Goal: Entertainment & Leisure: Browse casually

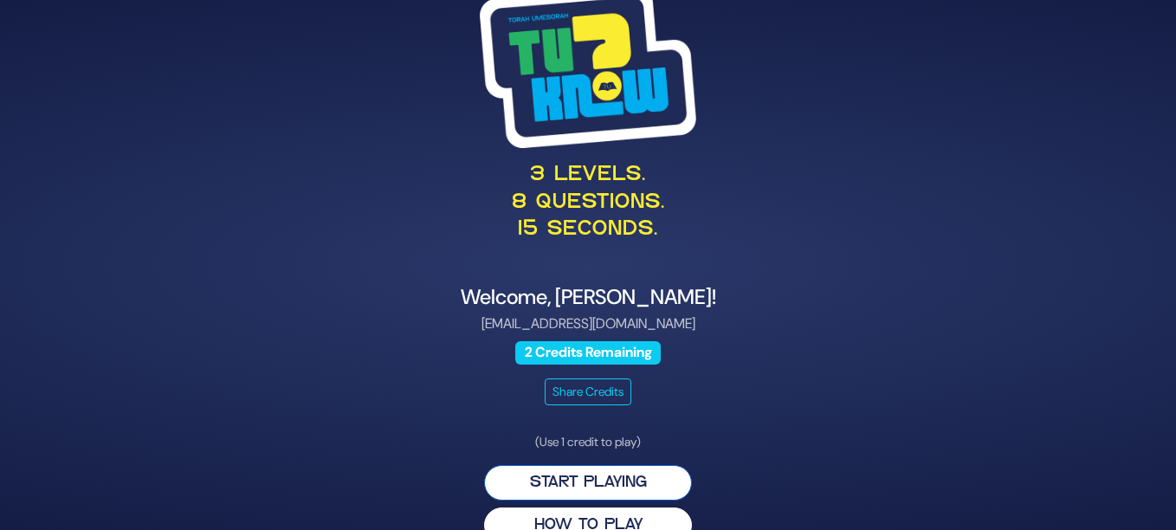
click at [593, 465] on button "Start Playing" at bounding box center [588, 483] width 208 height 36
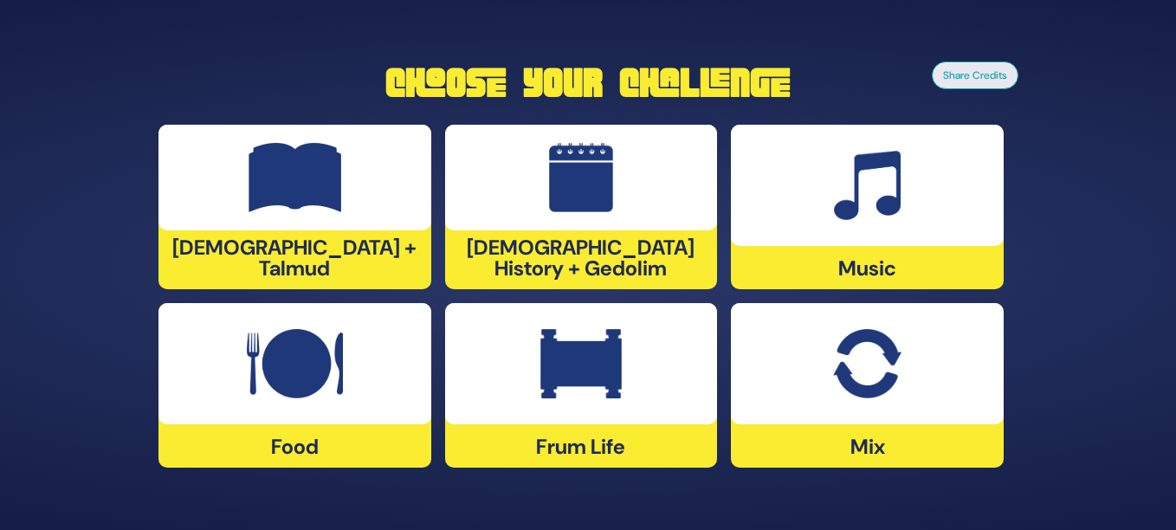
click at [573, 275] on div "[DEMOGRAPHIC_DATA] History + Gedolim" at bounding box center [581, 207] width 273 height 165
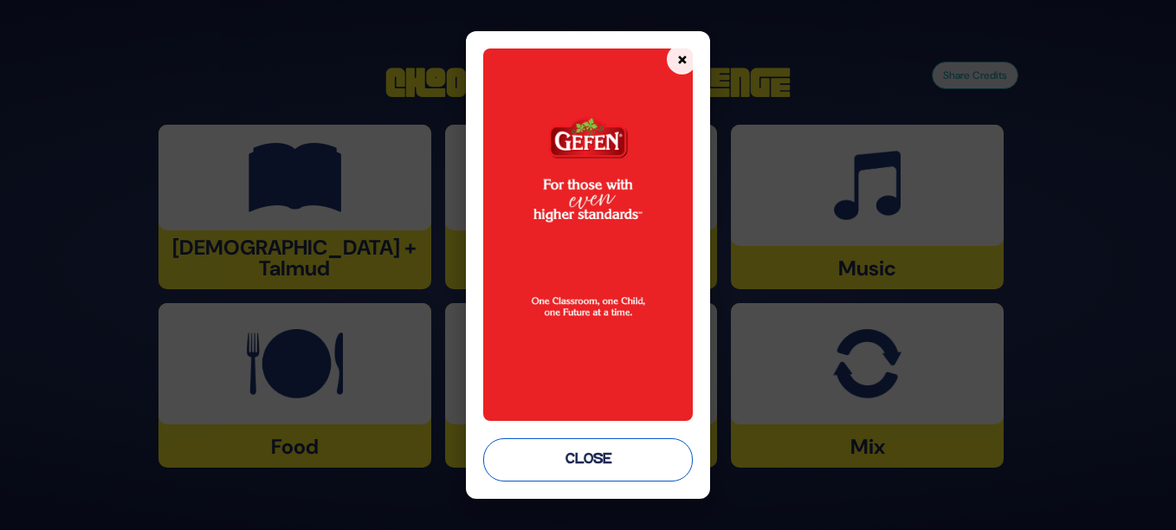
click at [608, 457] on button "Close" at bounding box center [588, 459] width 210 height 43
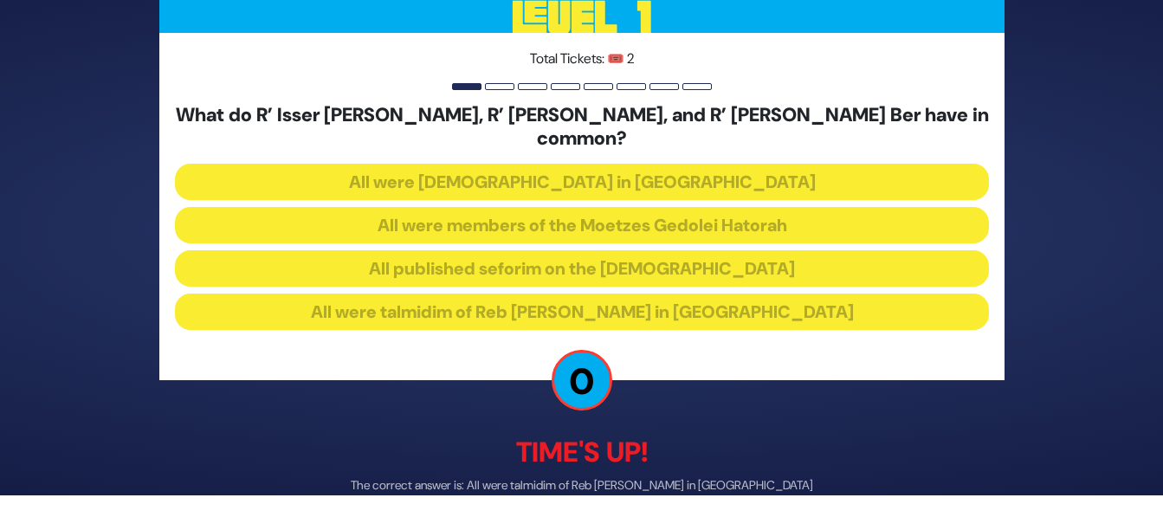
scroll to position [80, 0]
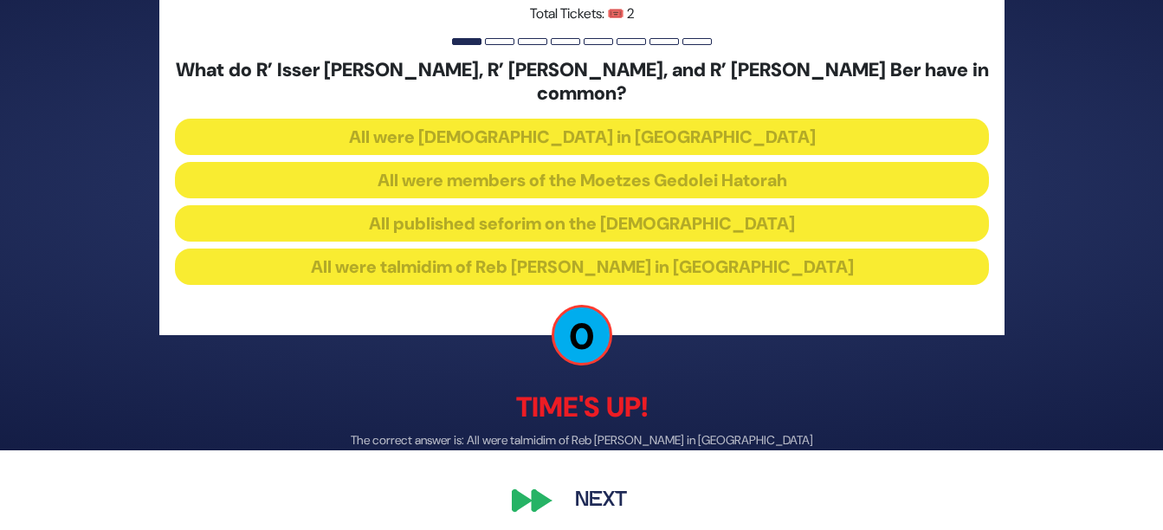
click at [597, 489] on button "Next" at bounding box center [601, 501] width 100 height 40
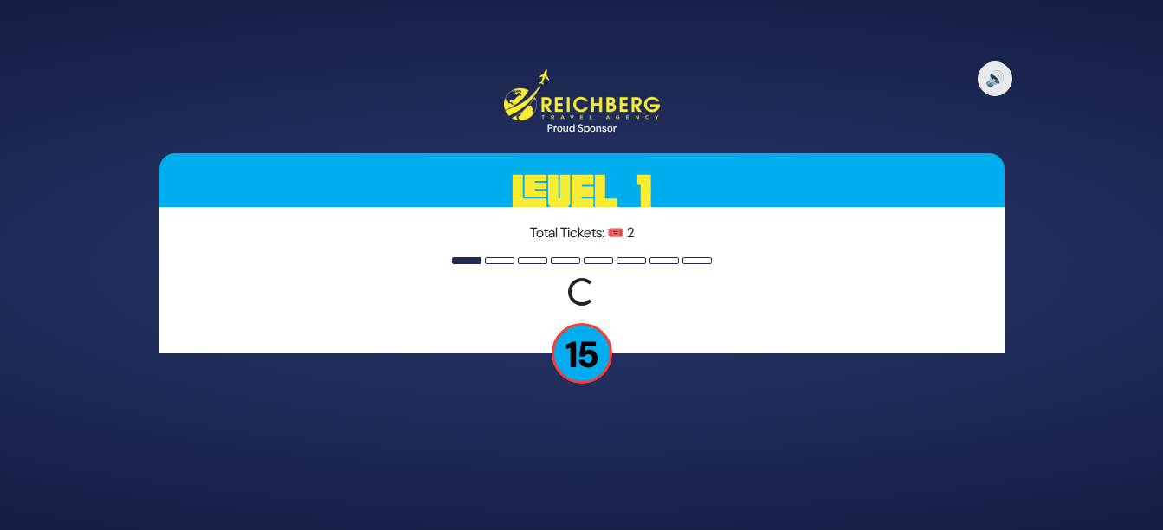
scroll to position [0, 0]
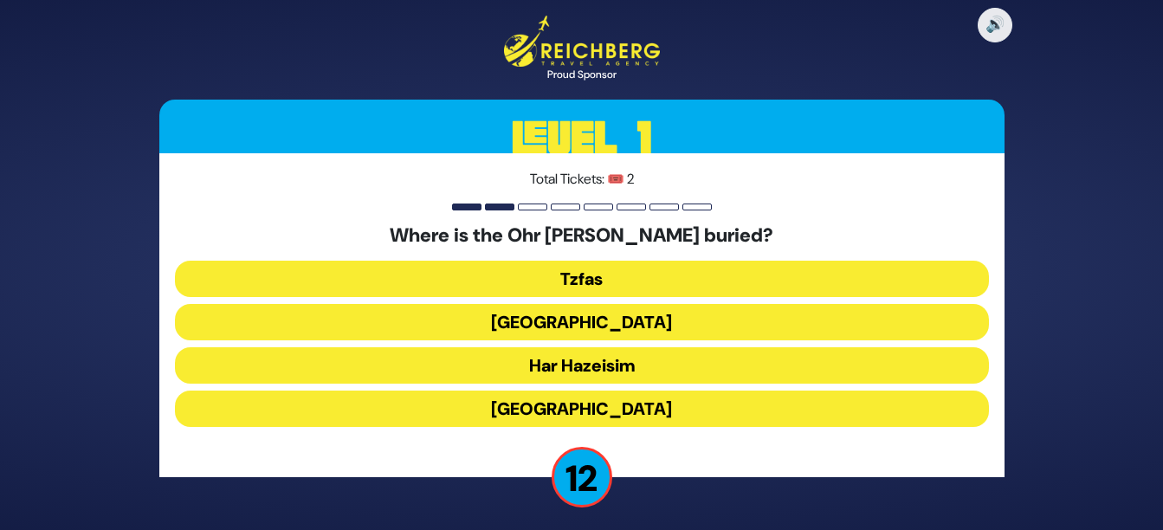
click at [655, 362] on button "Har Hazeisim" at bounding box center [582, 365] width 814 height 36
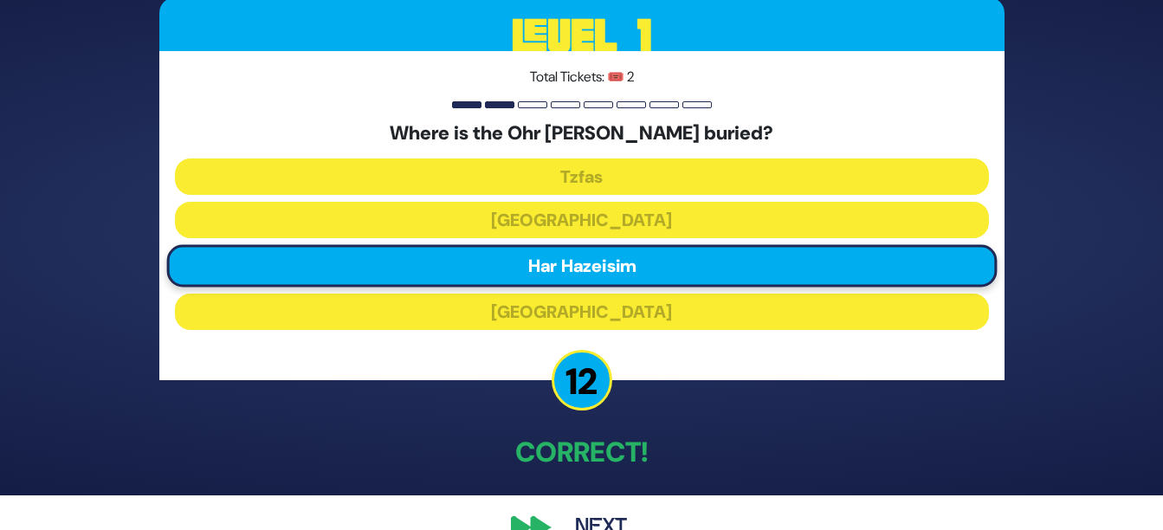
scroll to position [73, 0]
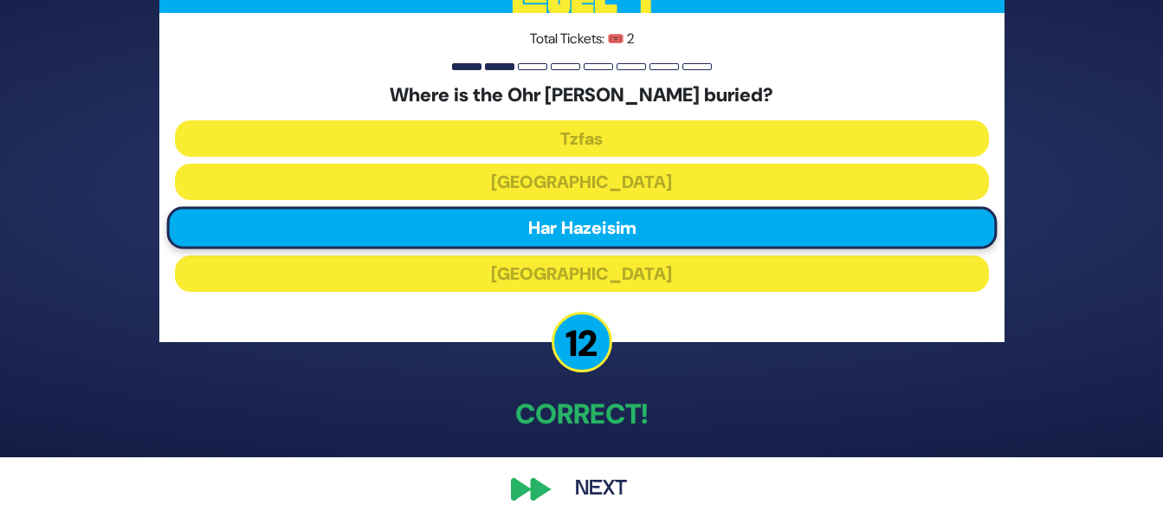
click at [612, 484] on button "Next" at bounding box center [601, 490] width 100 height 40
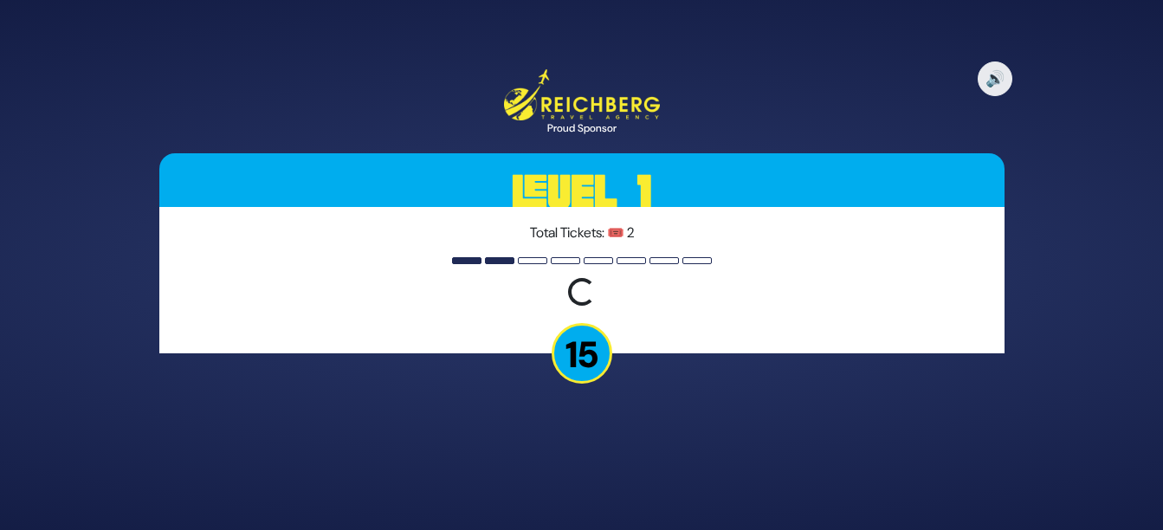
scroll to position [0, 0]
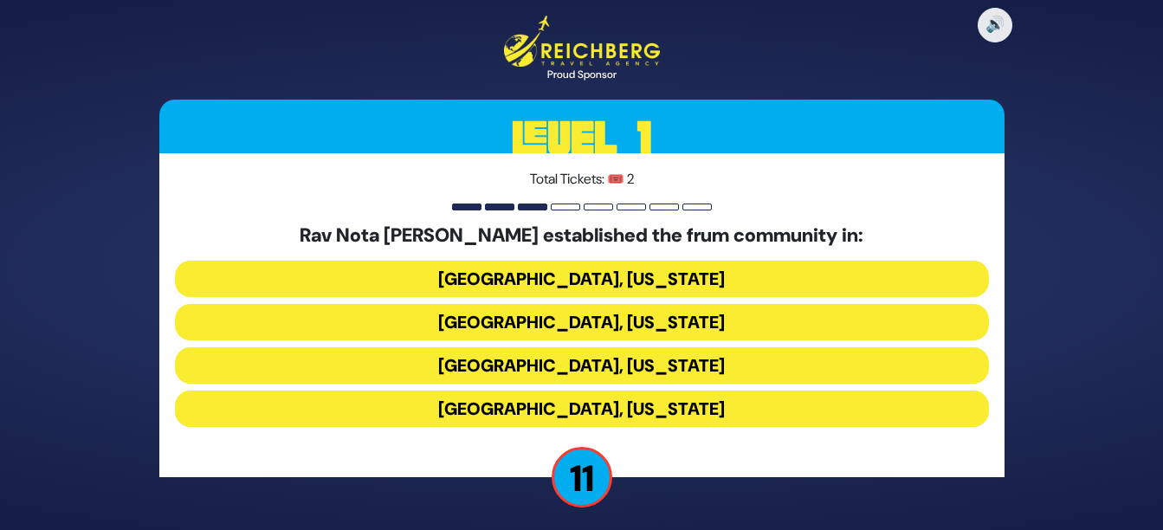
click at [761, 316] on button "[GEOGRAPHIC_DATA], [US_STATE]" at bounding box center [582, 322] width 814 height 36
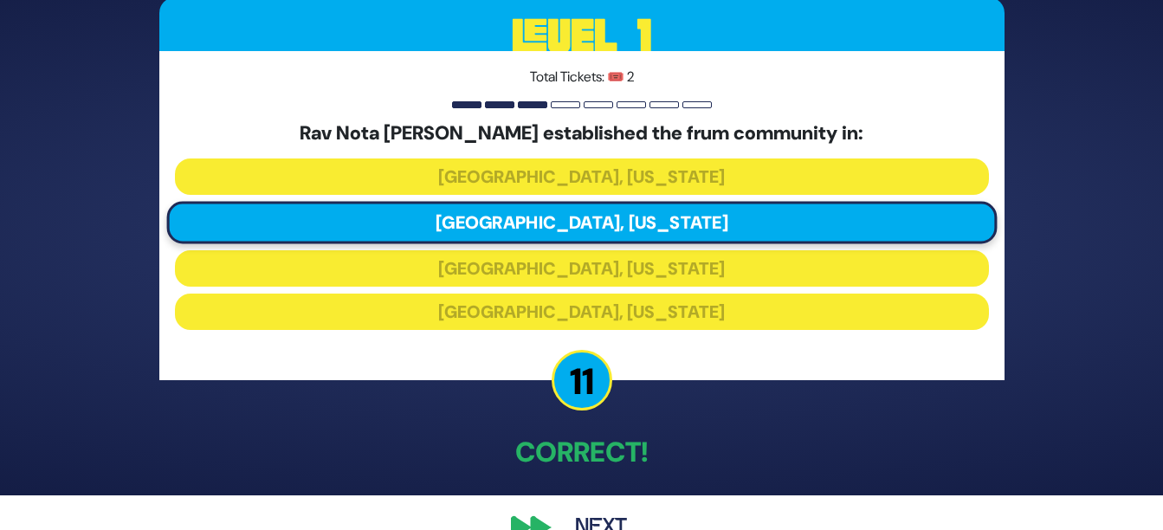
scroll to position [73, 0]
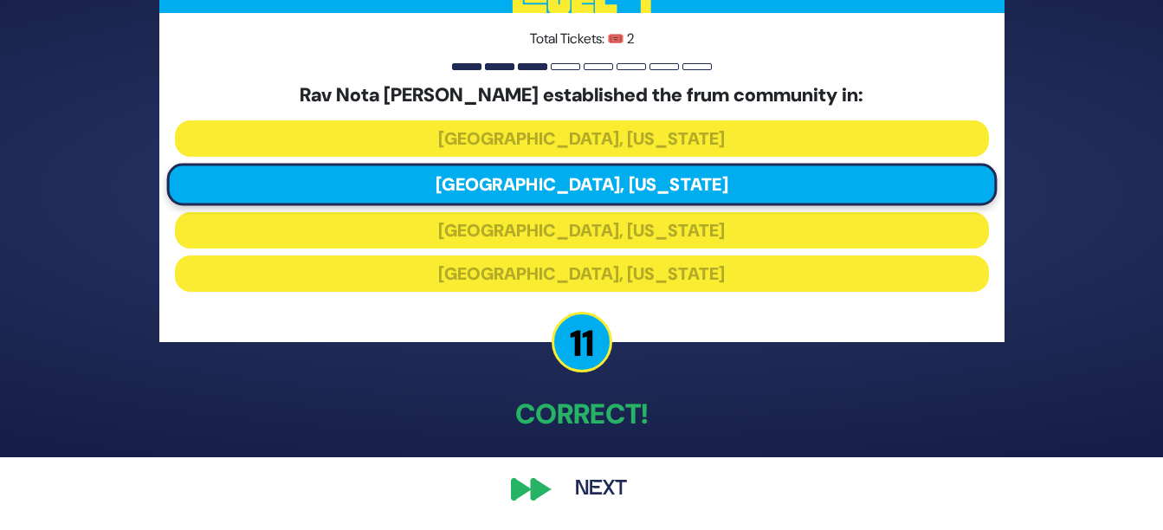
click at [595, 490] on button "Next" at bounding box center [601, 490] width 100 height 40
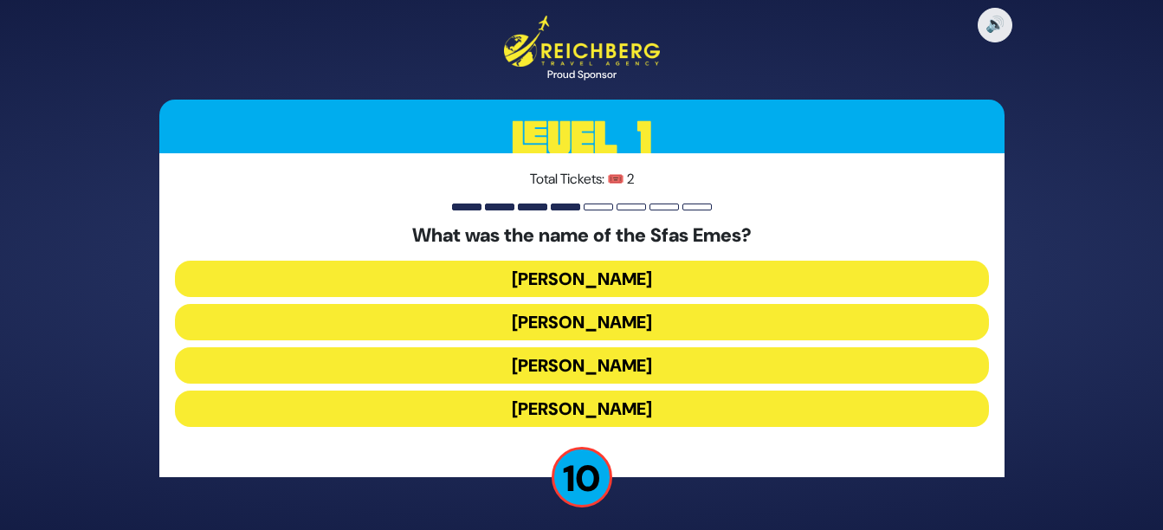
click at [660, 327] on button "[PERSON_NAME]" at bounding box center [582, 322] width 814 height 36
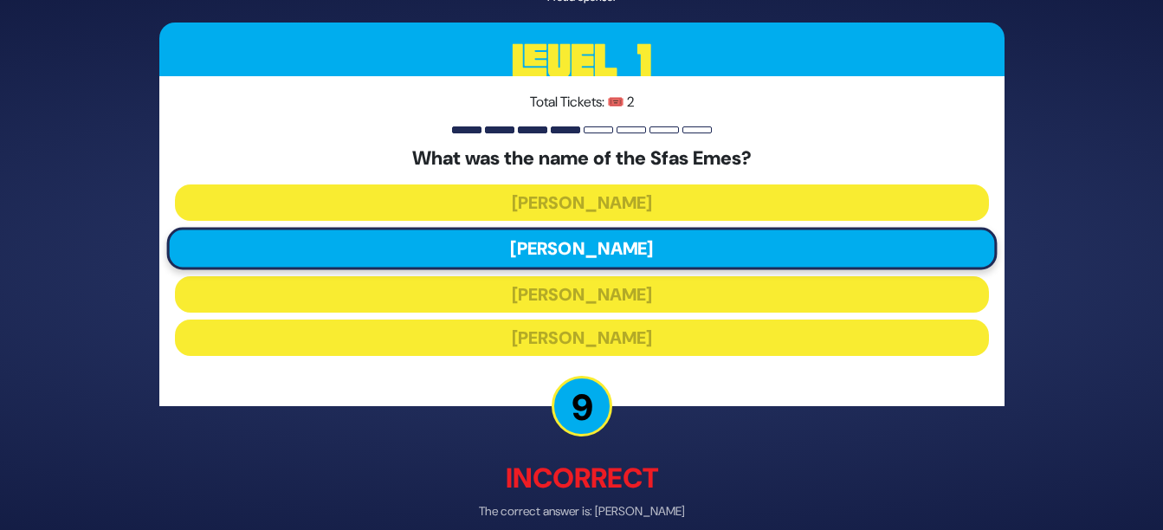
scroll to position [82, 0]
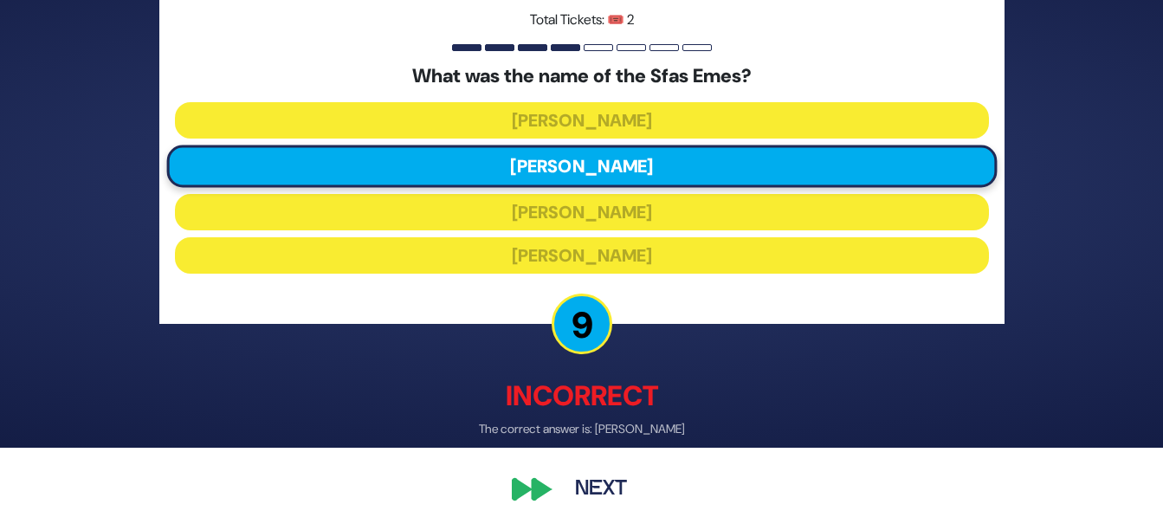
click at [538, 488] on div "🔊 Proud Sponsor Level 1 Total Tickets: 🎟️ 2 What was the name of the Sfas Emes?…" at bounding box center [582, 182] width 887 height 695
click at [598, 492] on button "Next" at bounding box center [601, 490] width 100 height 40
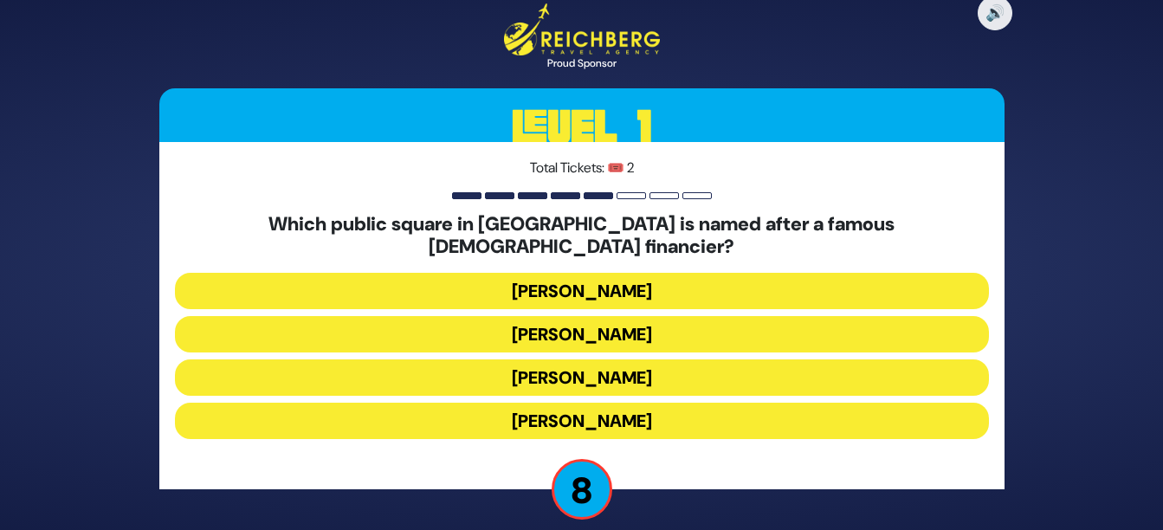
click at [600, 414] on button "[PERSON_NAME]" at bounding box center [582, 421] width 814 height 36
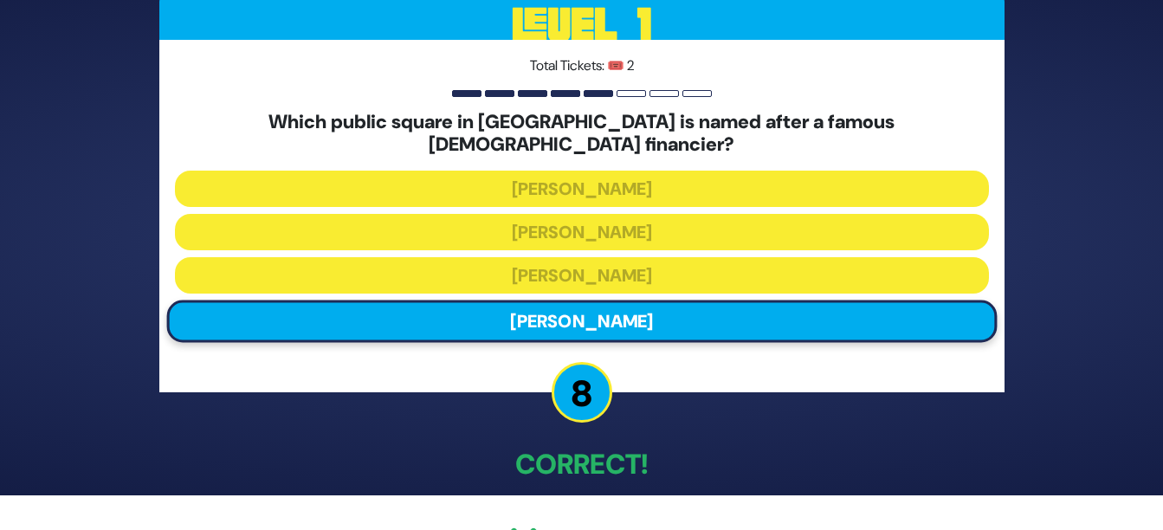
scroll to position [73, 0]
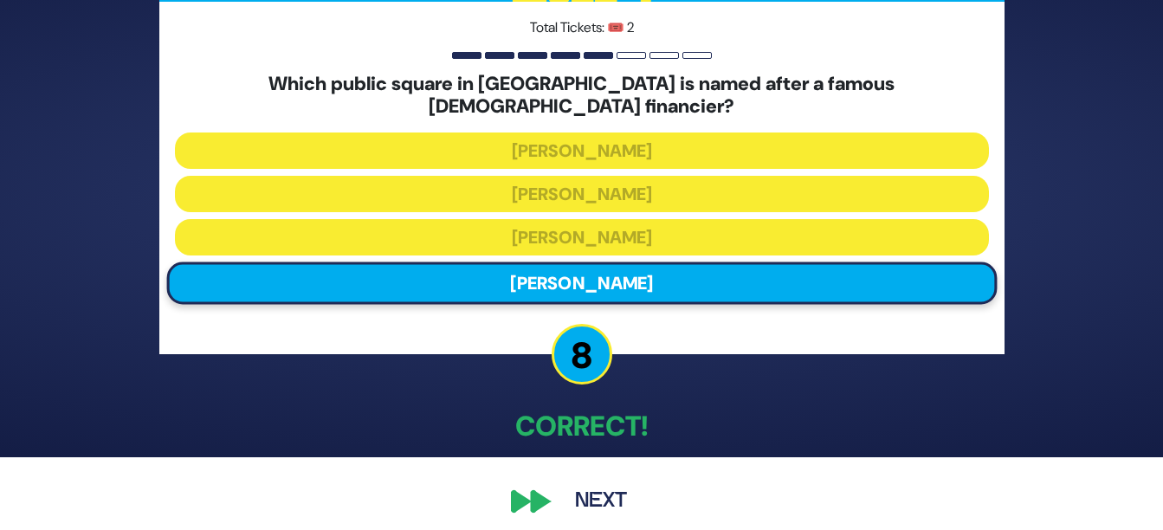
click at [606, 484] on button "Next" at bounding box center [601, 502] width 100 height 40
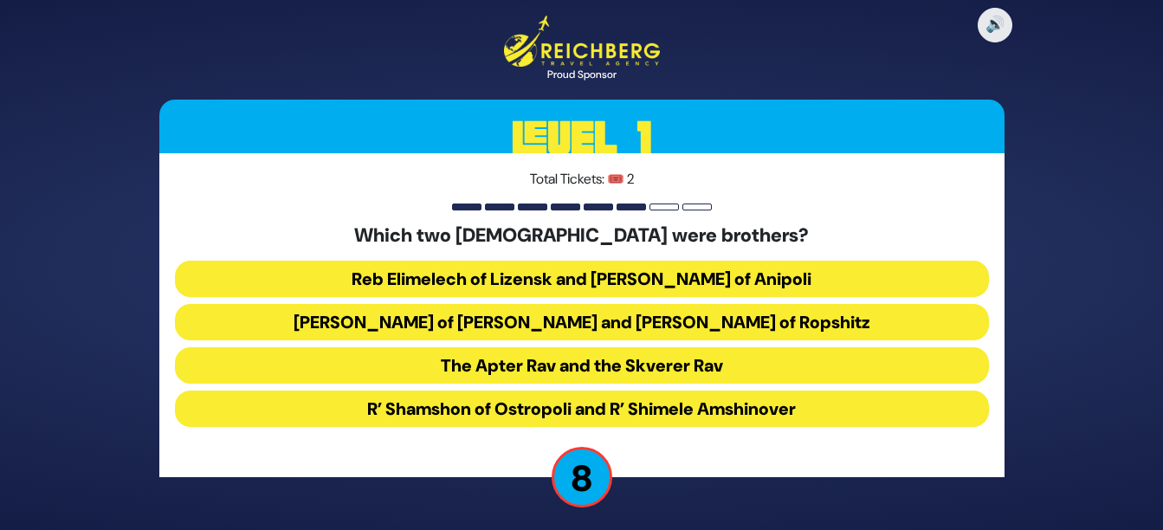
click at [720, 270] on button "Reb Elimelech of Lizensk and [PERSON_NAME] of Anipoli" at bounding box center [582, 279] width 814 height 36
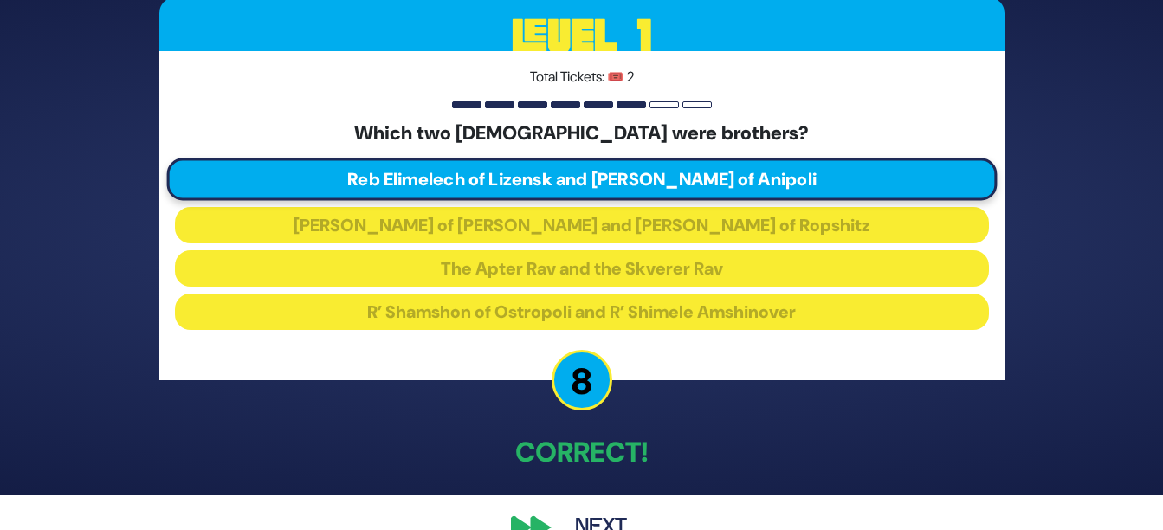
scroll to position [73, 0]
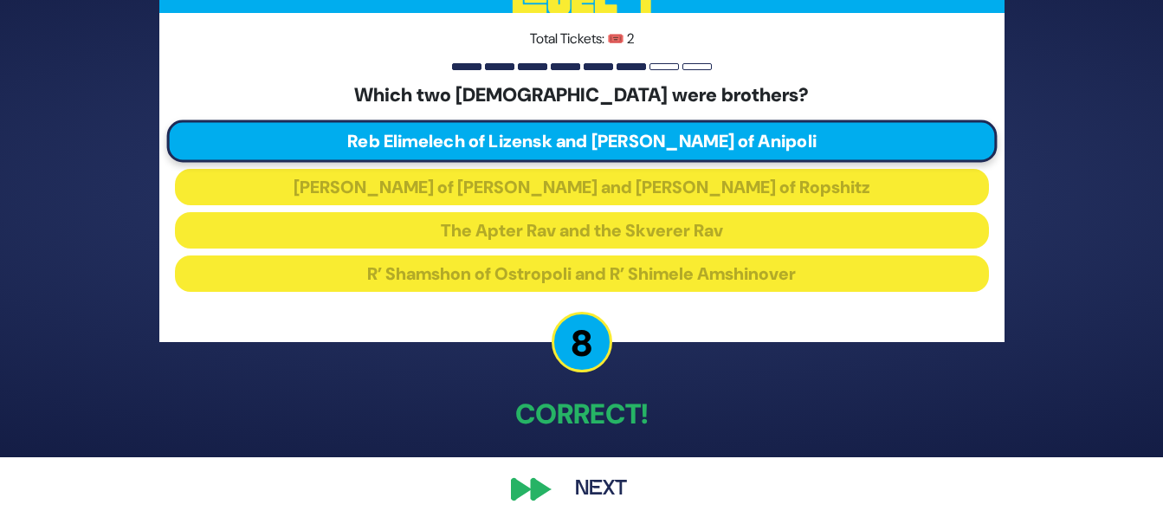
click at [537, 484] on div "🔊 Proud Sponsor Level 1 Total Tickets: 🎟️ 2 Which two Rebbes were brothers? [PE…" at bounding box center [582, 192] width 887 height 677
click at [593, 490] on button "Next" at bounding box center [601, 490] width 100 height 40
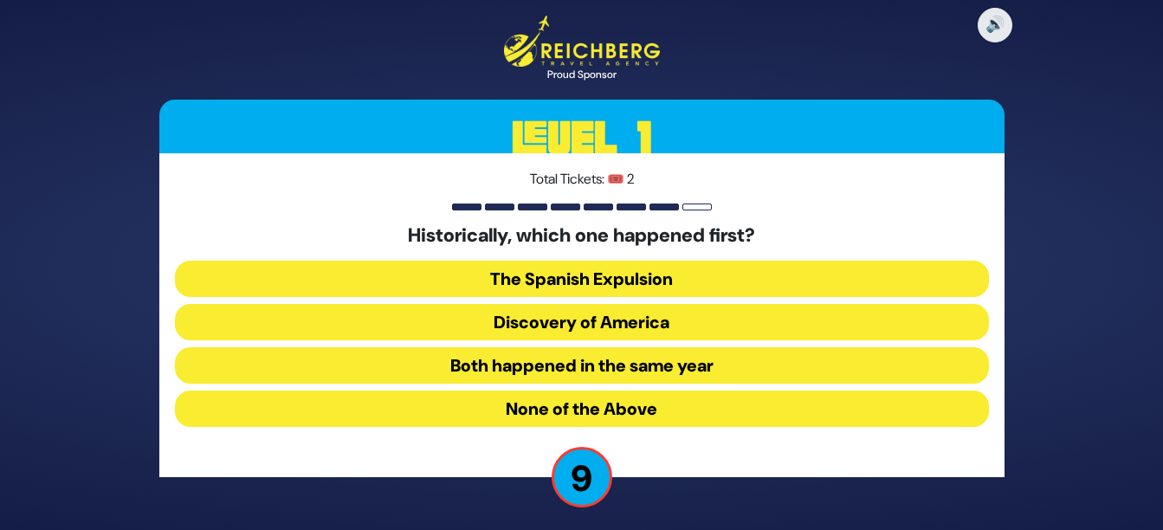
click at [602, 366] on button "Both happened in the same year" at bounding box center [582, 365] width 814 height 36
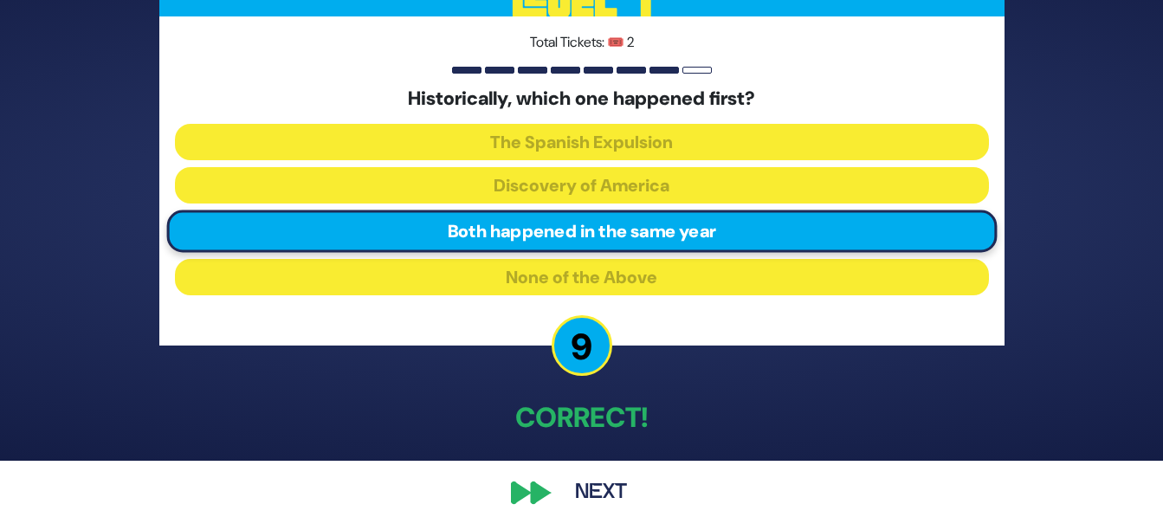
scroll to position [73, 0]
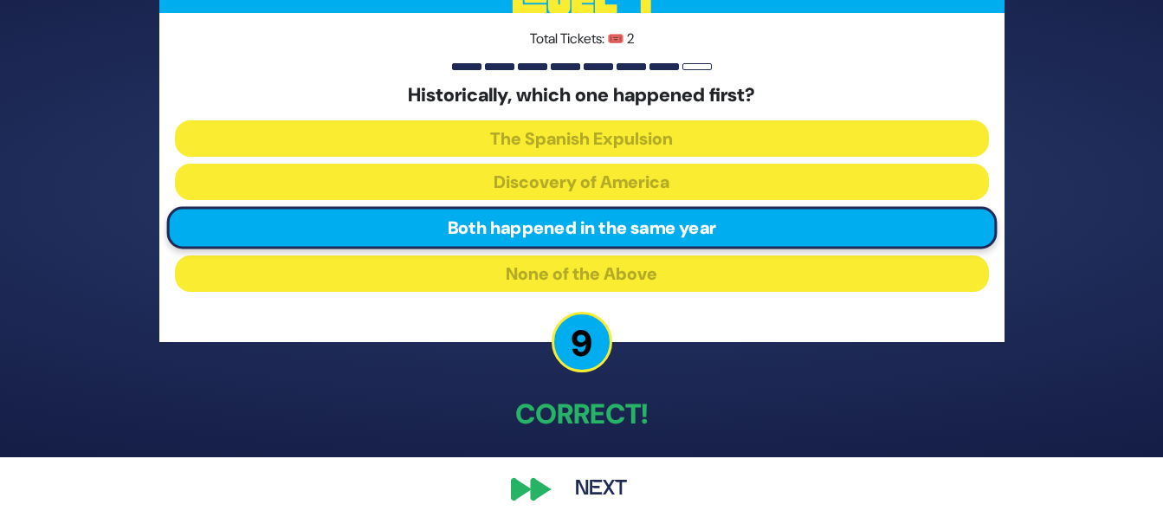
click at [601, 489] on button "Next" at bounding box center [601, 490] width 100 height 40
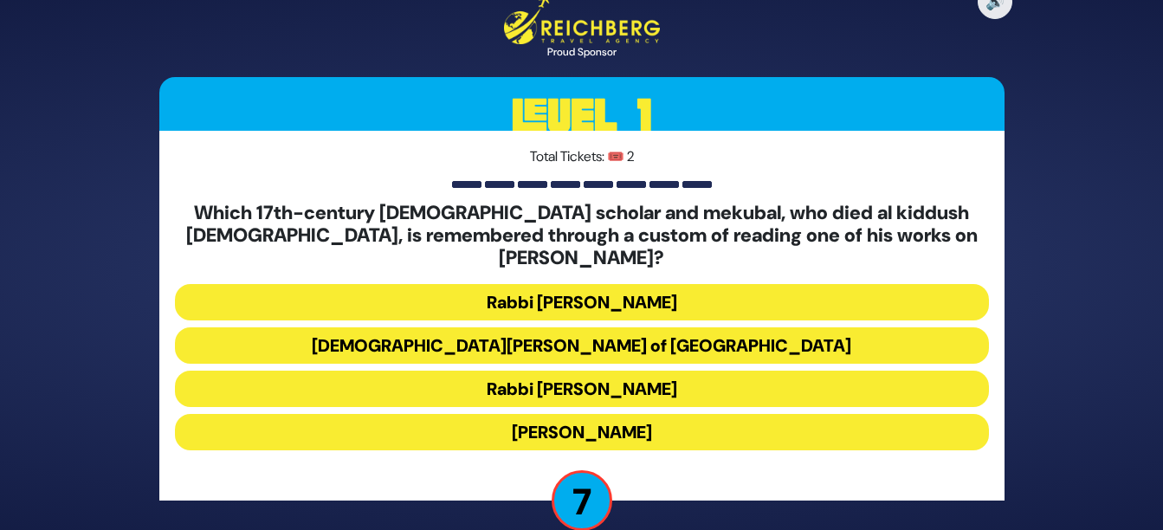
click at [600, 337] on button "[DEMOGRAPHIC_DATA][PERSON_NAME] of [GEOGRAPHIC_DATA]" at bounding box center [582, 345] width 814 height 36
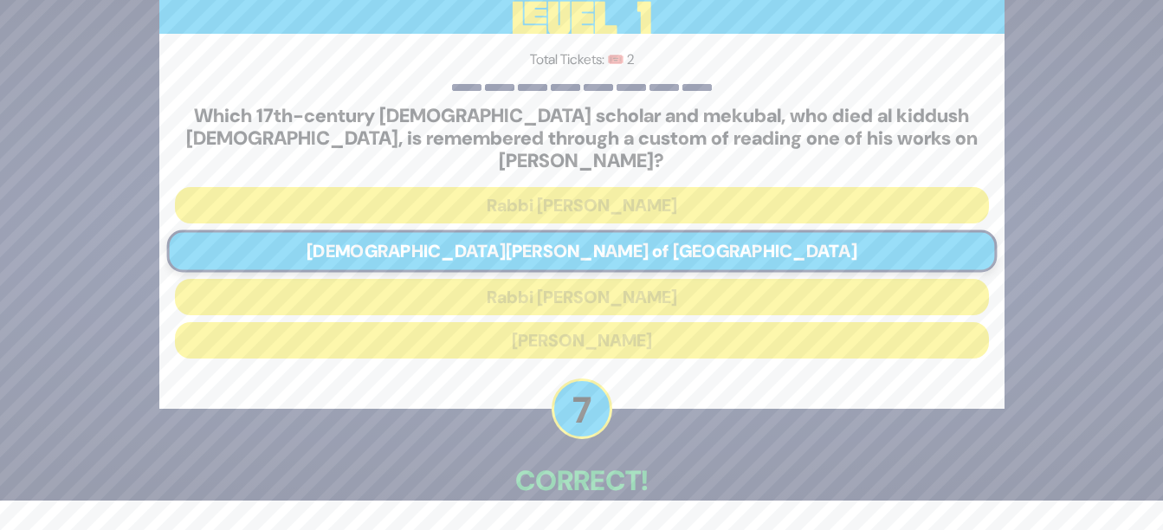
scroll to position [85, 0]
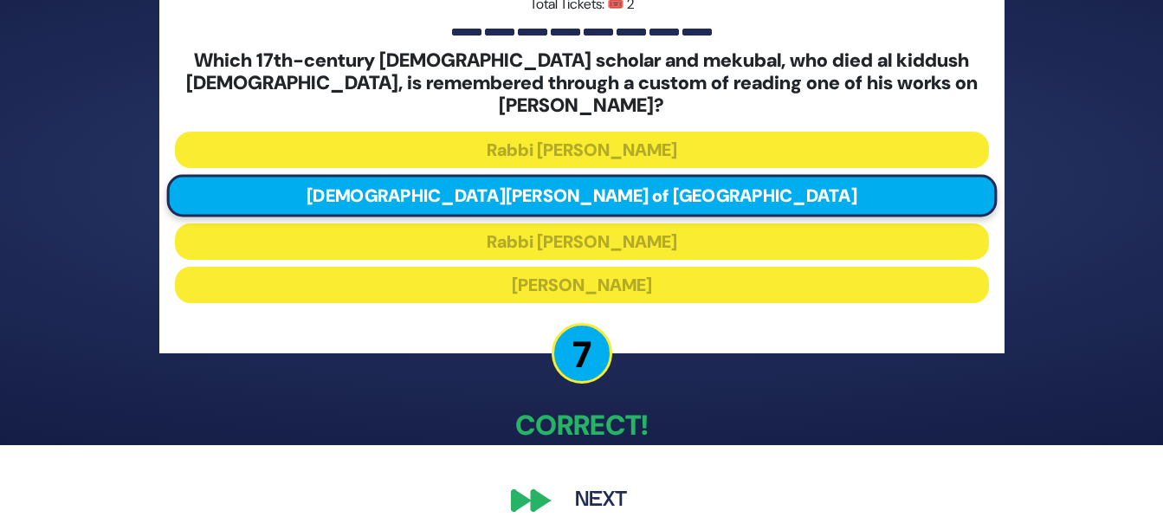
click at [606, 489] on button "Next" at bounding box center [601, 501] width 100 height 40
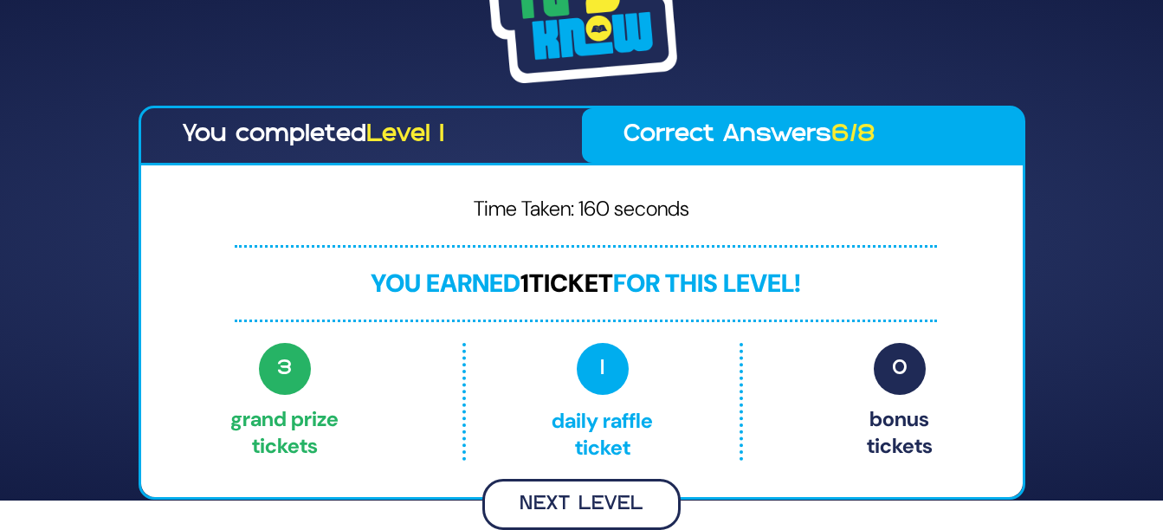
scroll to position [0, 0]
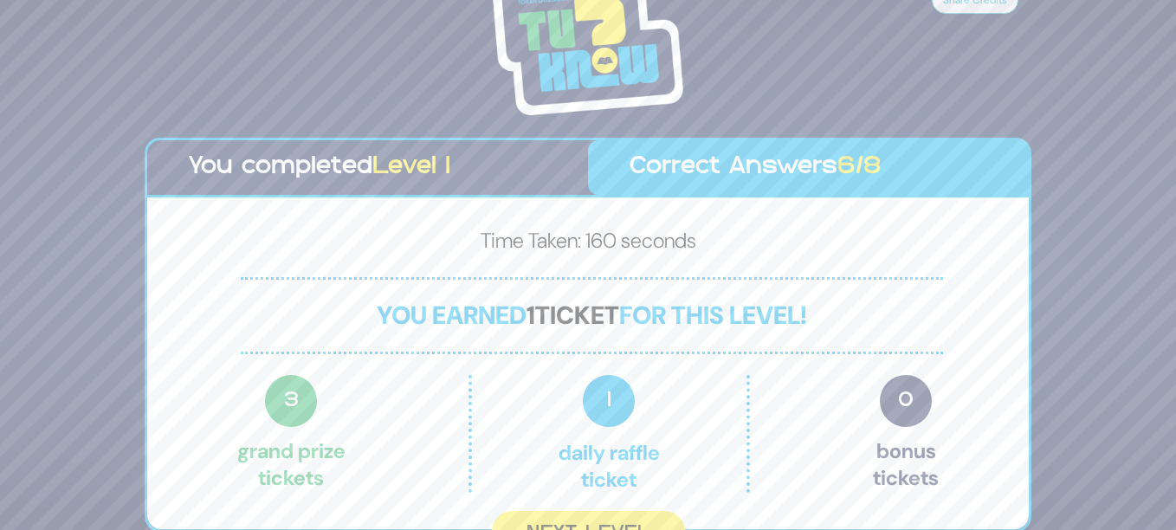
click at [301, 375] on span "3" at bounding box center [291, 401] width 52 height 52
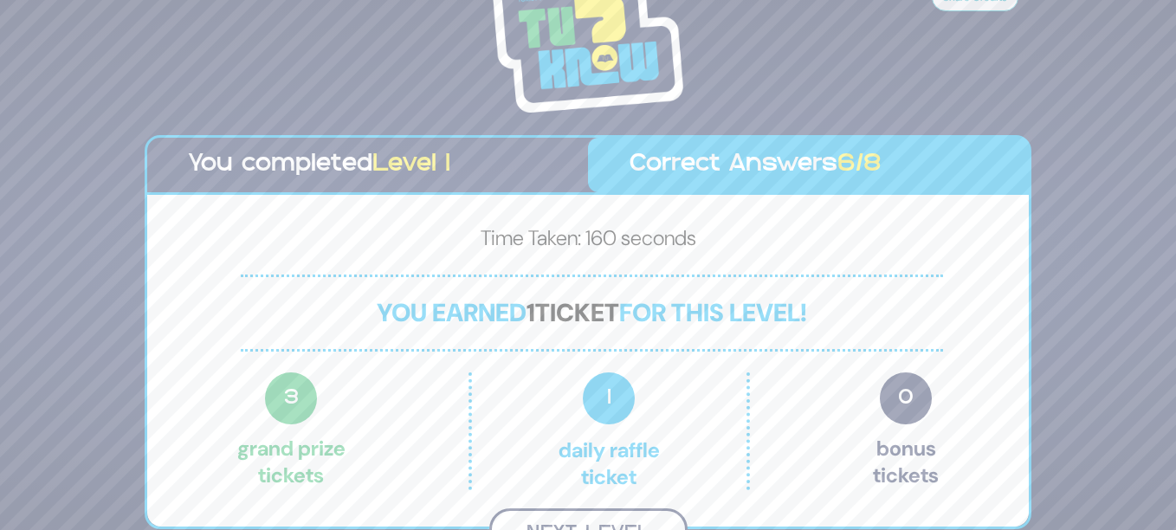
click at [591, 508] on button "Next Level" at bounding box center [588, 533] width 198 height 51
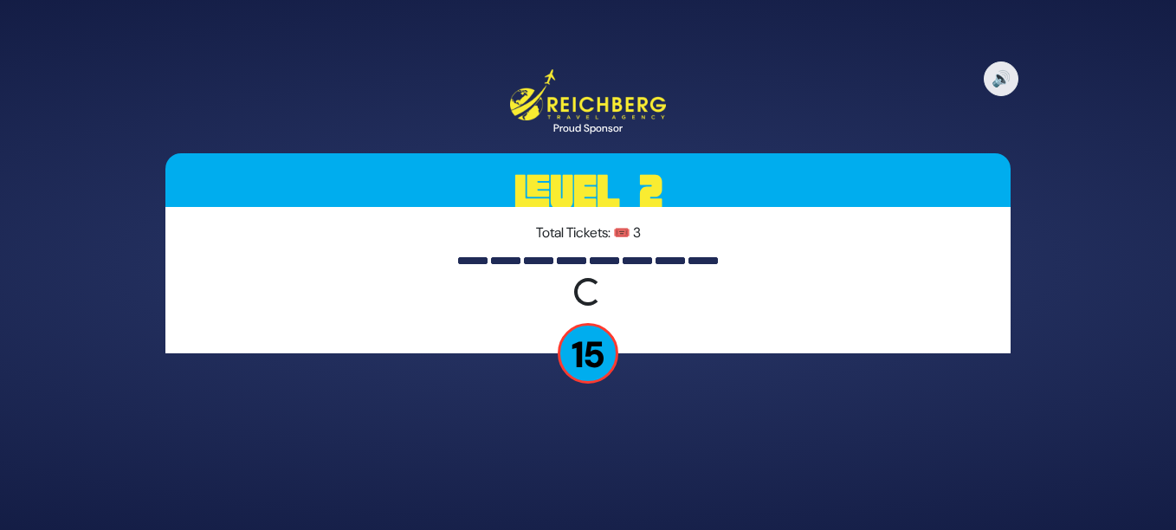
click at [591, 464] on div "🔊 Proud Sponsor Level 2 Total Tickets: 🎟️ 3 Loading question... 15" at bounding box center [588, 265] width 887 height 433
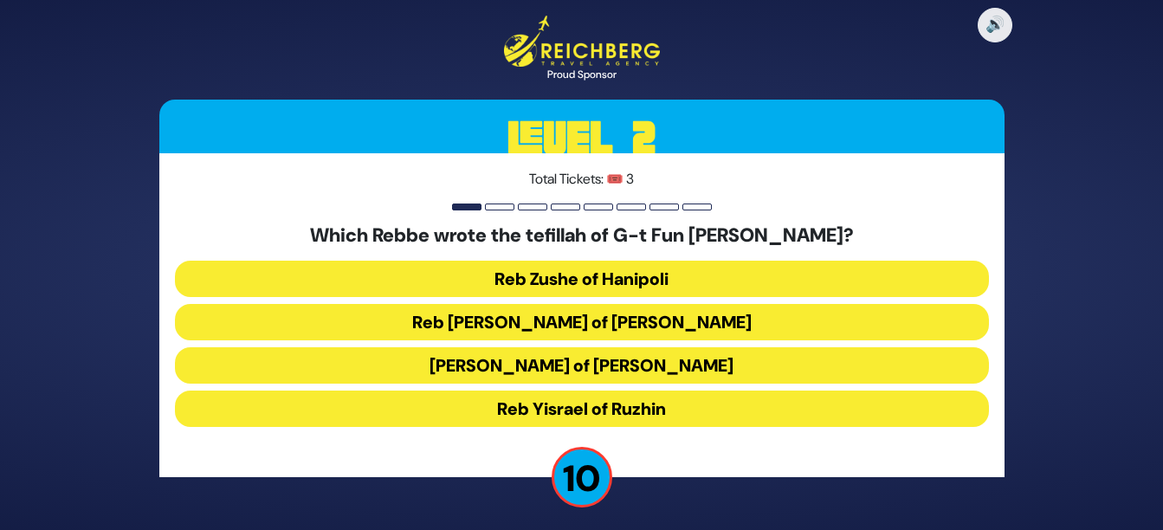
click at [602, 316] on button "Reb [PERSON_NAME] of [PERSON_NAME]" at bounding box center [582, 322] width 814 height 36
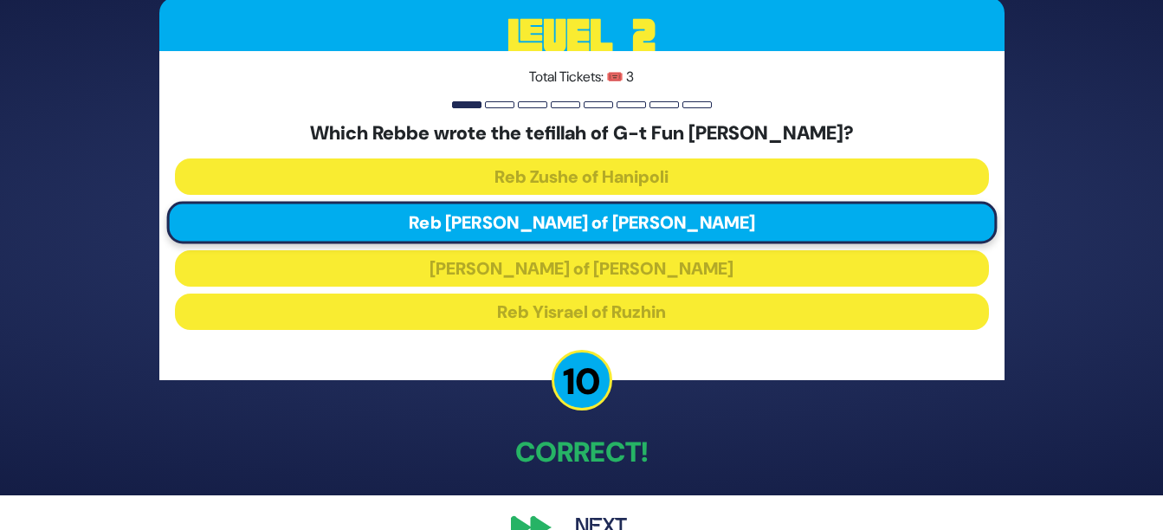
scroll to position [73, 0]
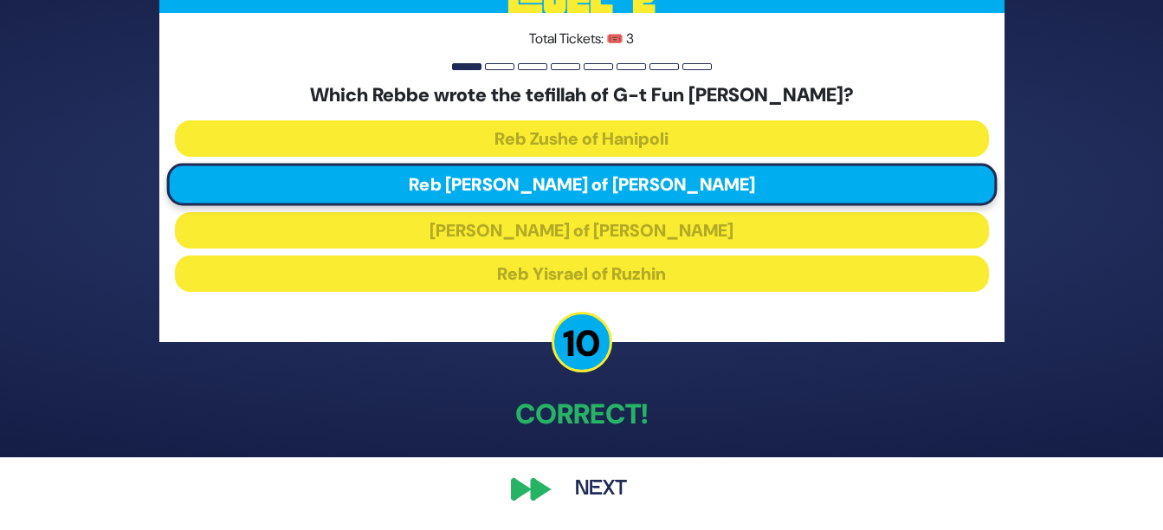
click at [541, 484] on div "🔊 Proud Sponsor Level 2 Total Tickets: 🎟️ 3 Which Rebbe wrote the tefillah of G…" at bounding box center [582, 192] width 887 height 677
click at [616, 482] on button "Next" at bounding box center [601, 490] width 100 height 40
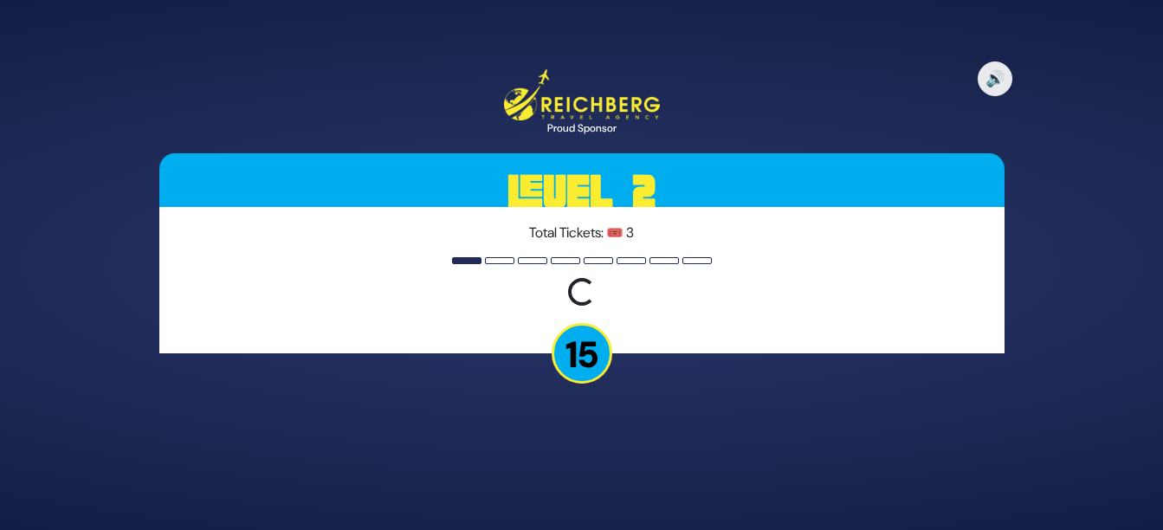
scroll to position [0, 0]
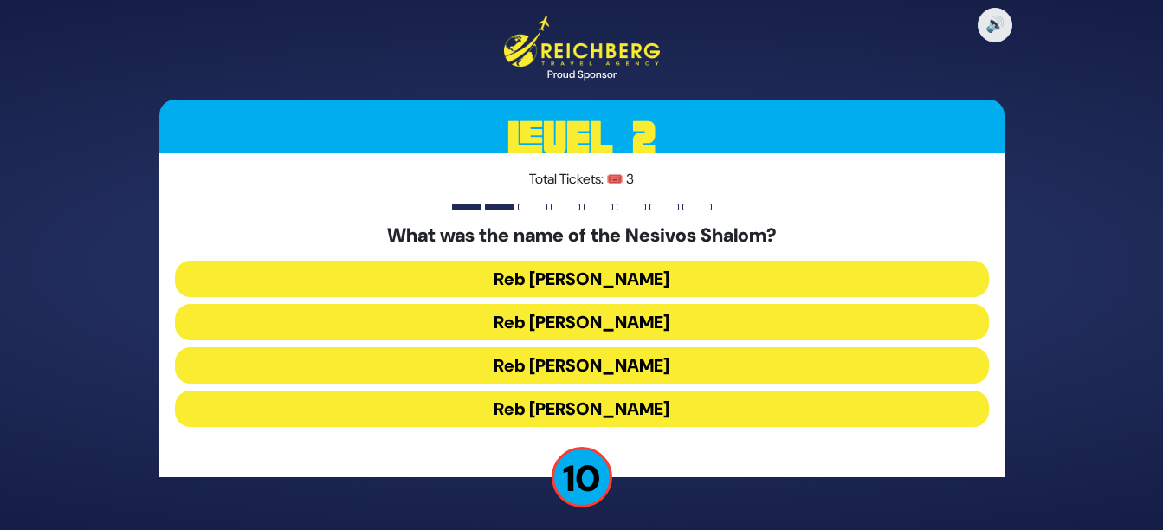
click at [748, 357] on button "Reb [PERSON_NAME]" at bounding box center [582, 365] width 814 height 36
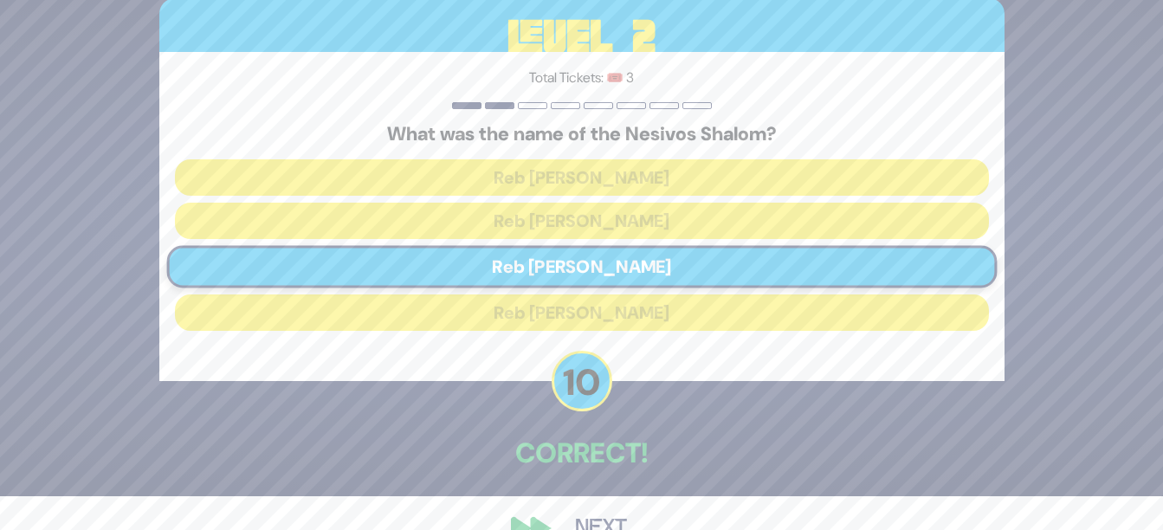
scroll to position [69, 0]
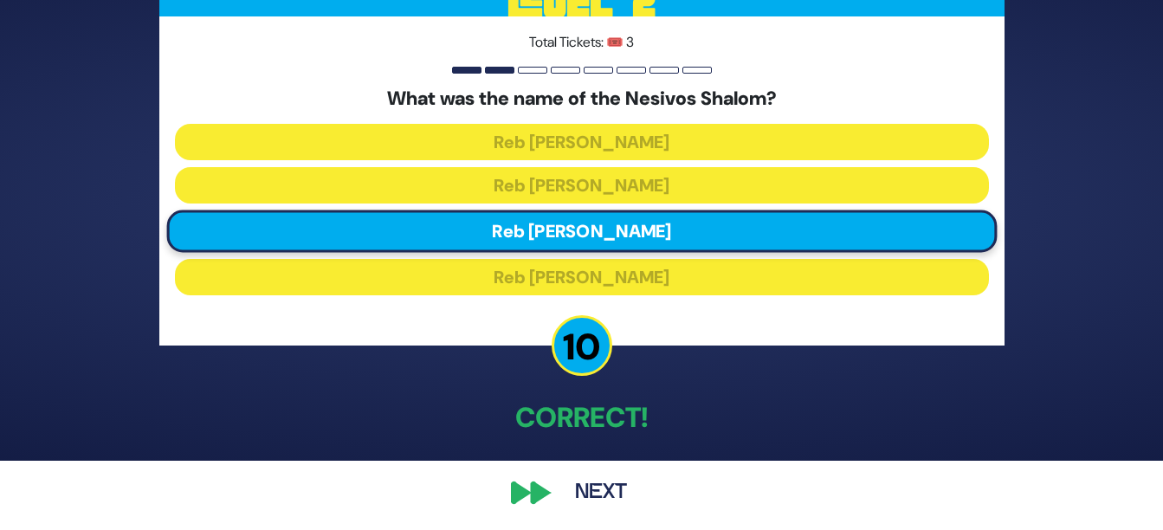
click at [603, 494] on button "Next" at bounding box center [601, 493] width 100 height 40
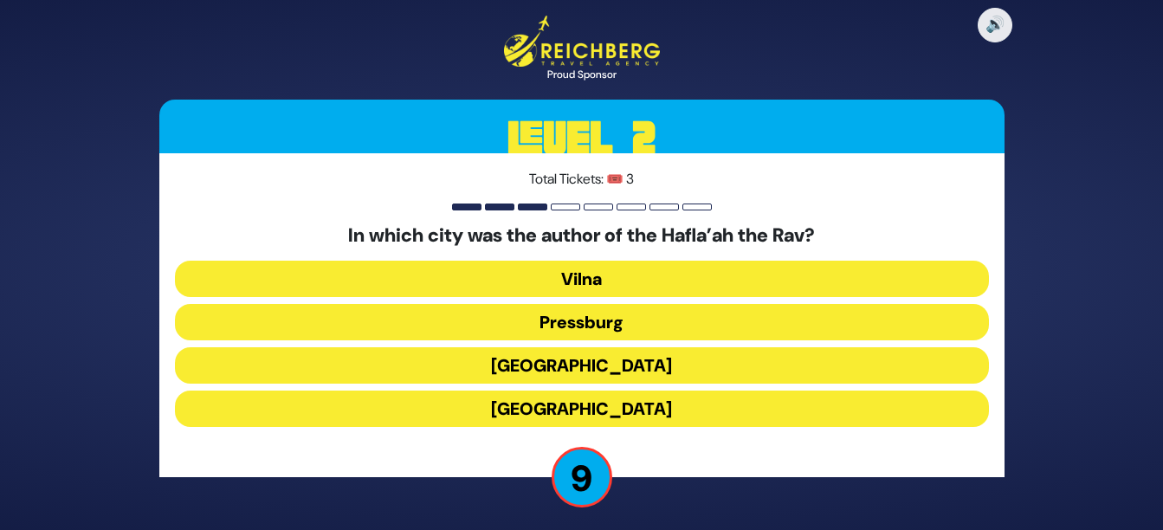
click at [636, 363] on button "[GEOGRAPHIC_DATA]" at bounding box center [582, 365] width 814 height 36
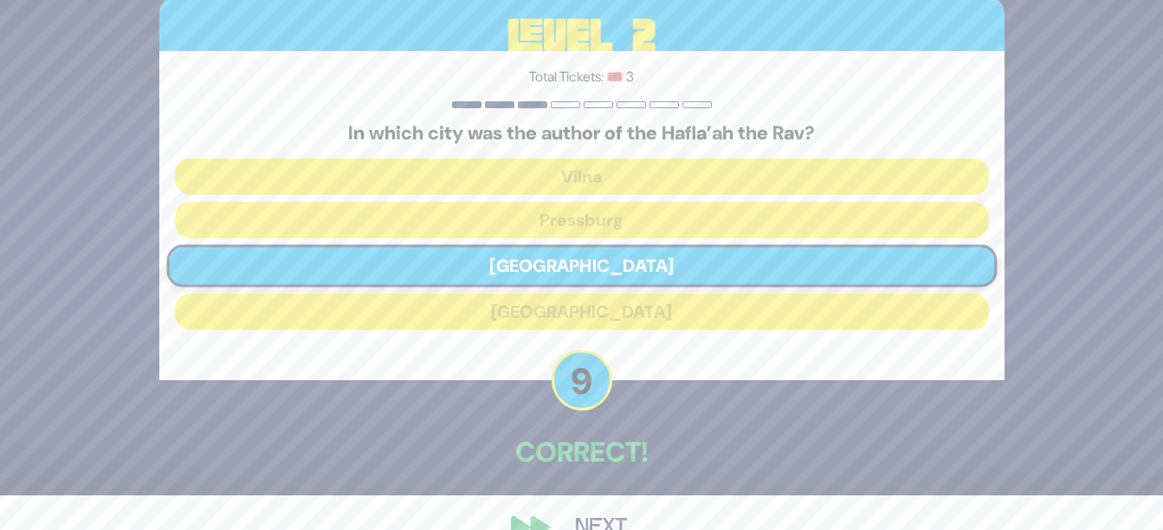
scroll to position [57, 0]
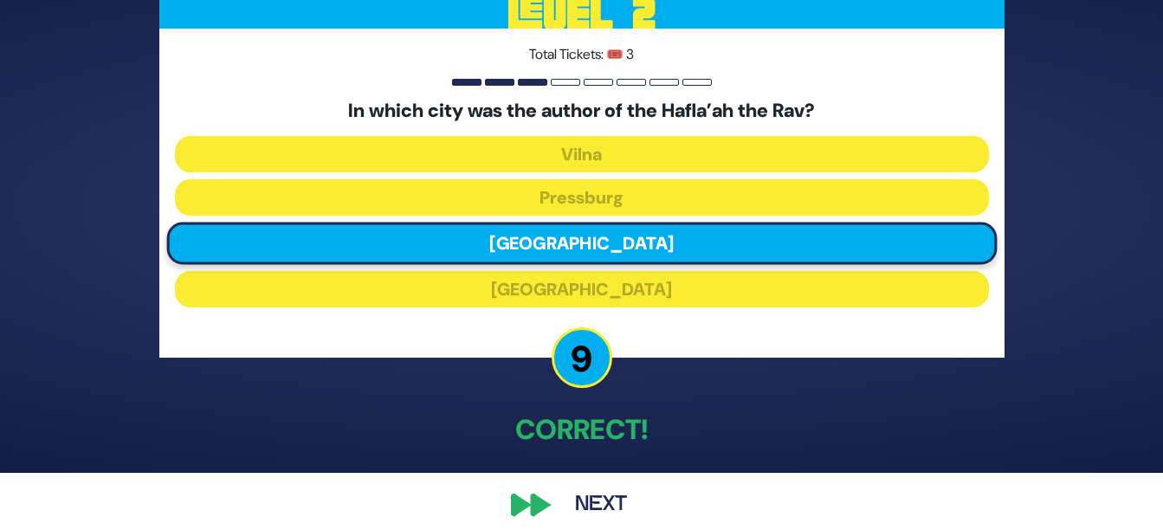
click at [609, 497] on button "Next" at bounding box center [601, 505] width 100 height 40
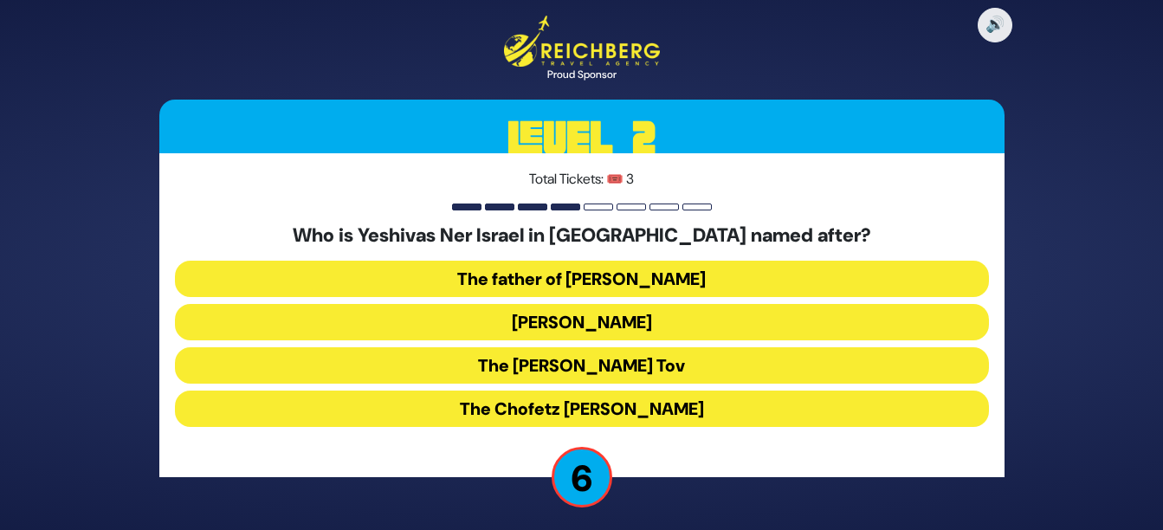
click at [637, 326] on button "[PERSON_NAME]" at bounding box center [582, 322] width 814 height 36
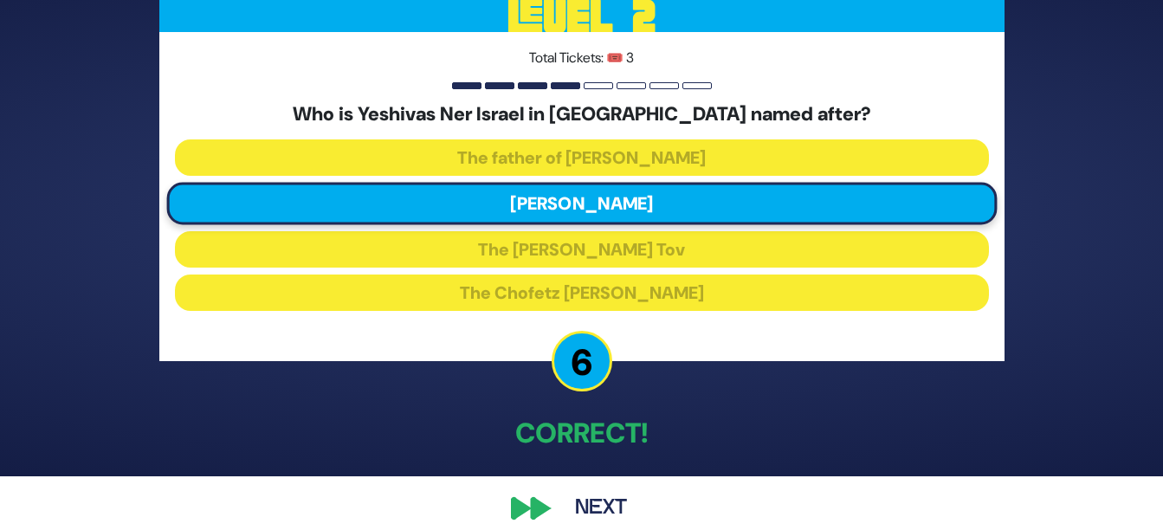
scroll to position [69, 0]
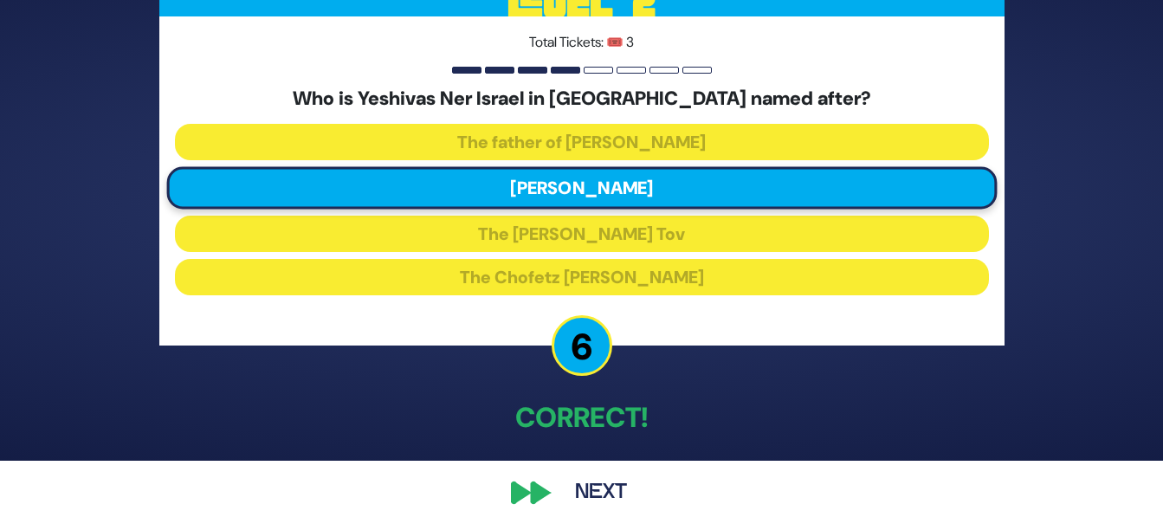
click at [541, 492] on div "🔊 Proud Sponsor Level 2 Total Tickets: 🎟️ 3 Who is Yeshivas Ner Israel in [GEOG…" at bounding box center [582, 196] width 887 height 677
click at [603, 496] on button "Next" at bounding box center [601, 493] width 100 height 40
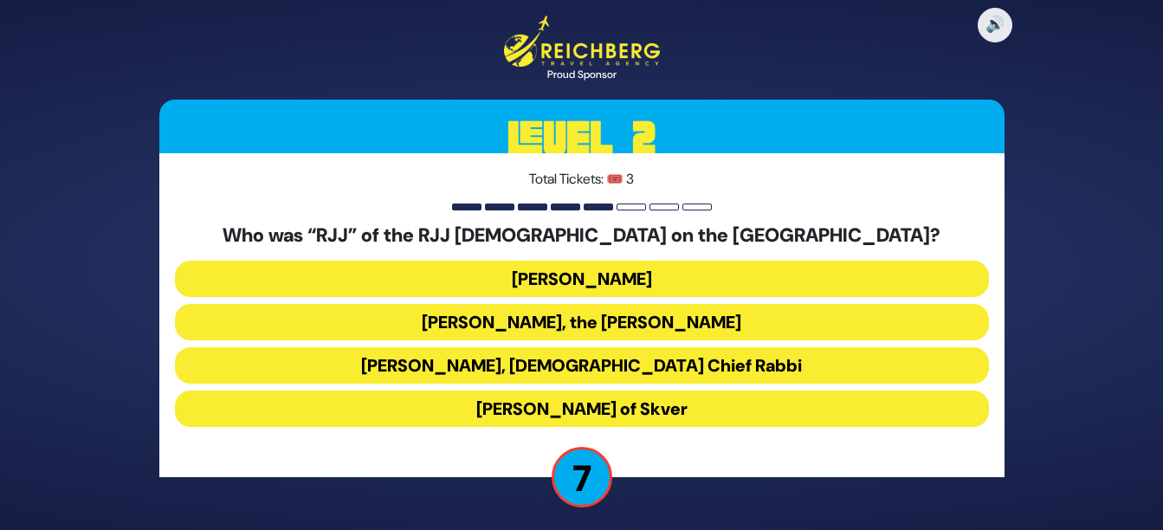
click at [588, 321] on button "[PERSON_NAME], the [PERSON_NAME]" at bounding box center [582, 322] width 814 height 36
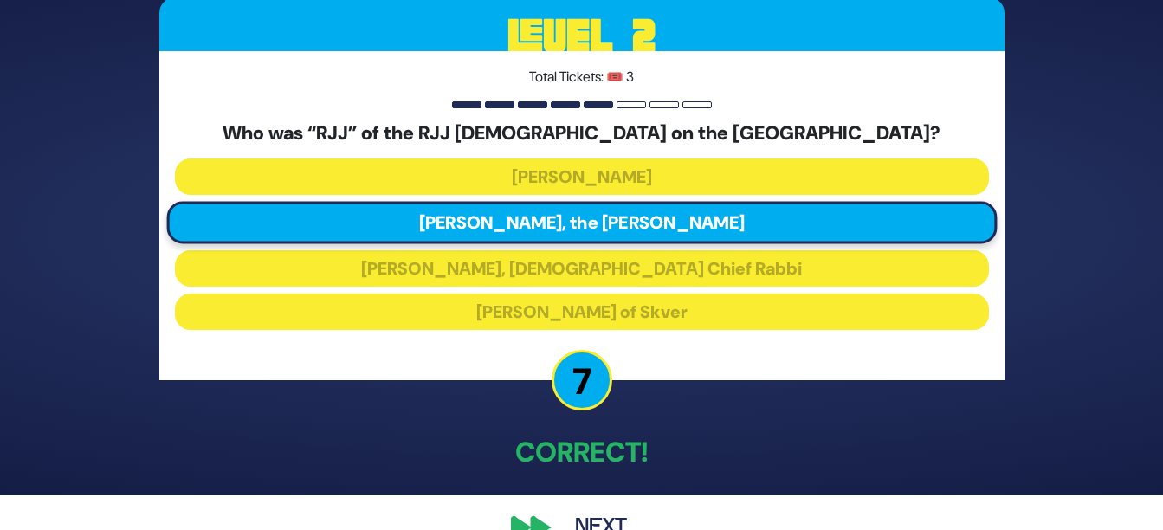
scroll to position [73, 0]
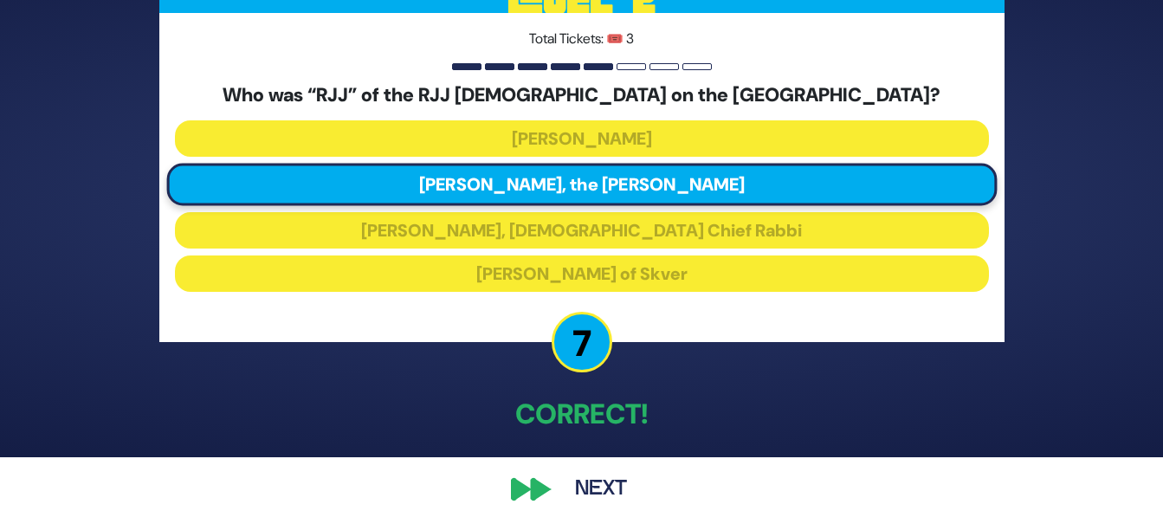
click at [605, 488] on button "Next" at bounding box center [601, 490] width 100 height 40
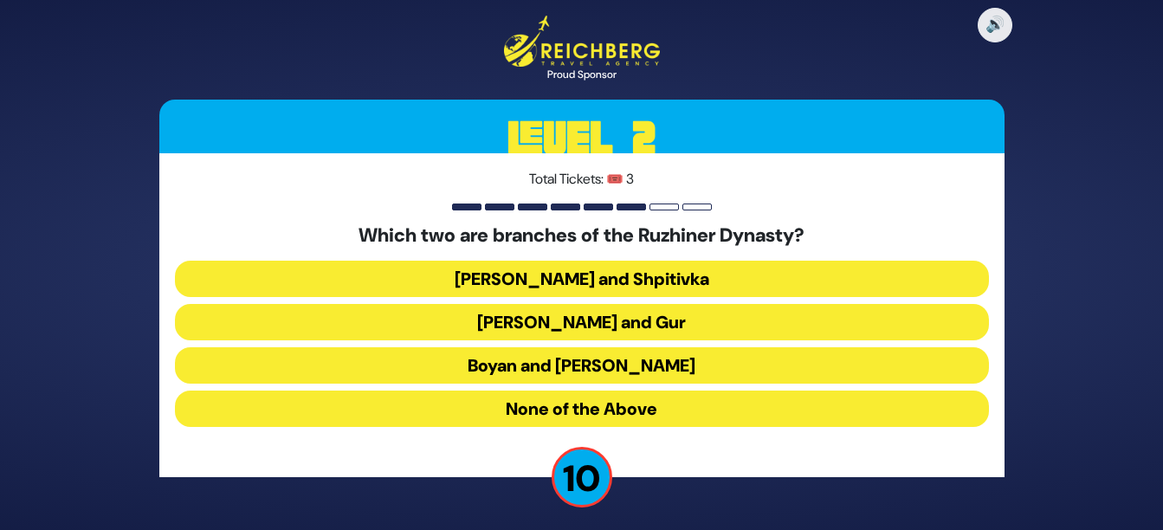
click at [707, 363] on button "Boyan and [PERSON_NAME]" at bounding box center [582, 365] width 814 height 36
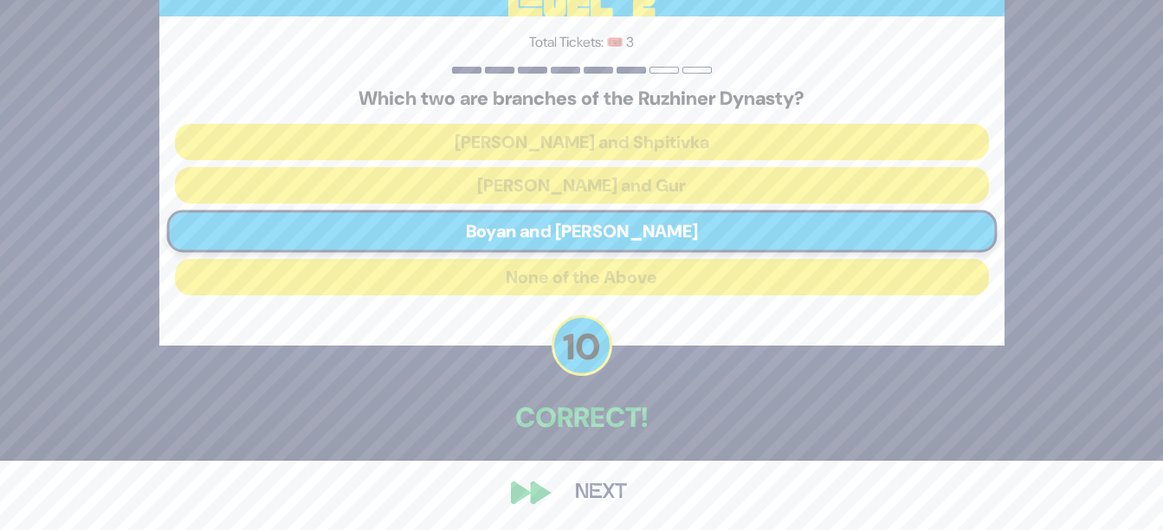
scroll to position [73, 0]
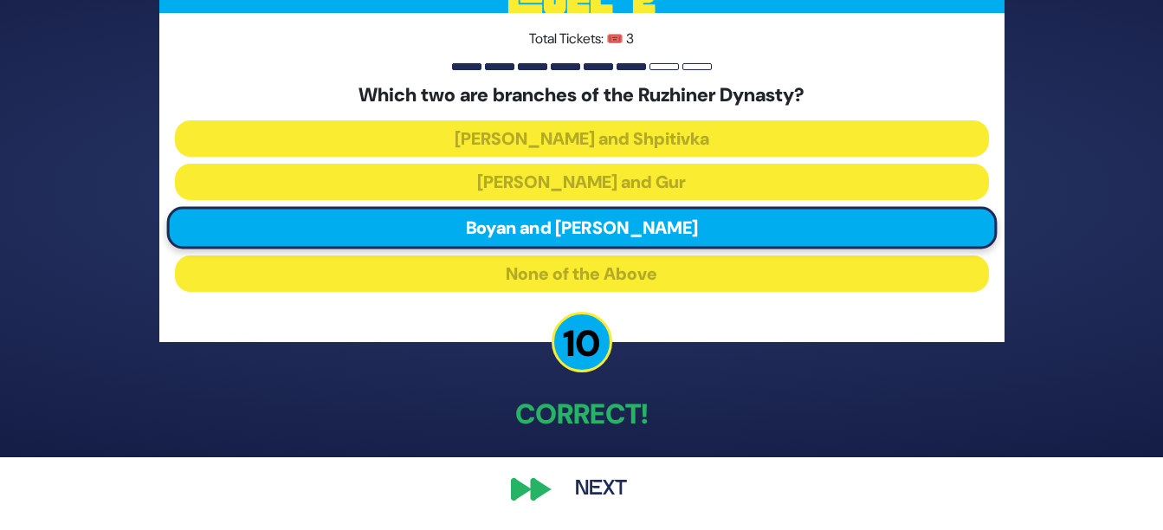
click at [593, 486] on button "Next" at bounding box center [601, 490] width 100 height 40
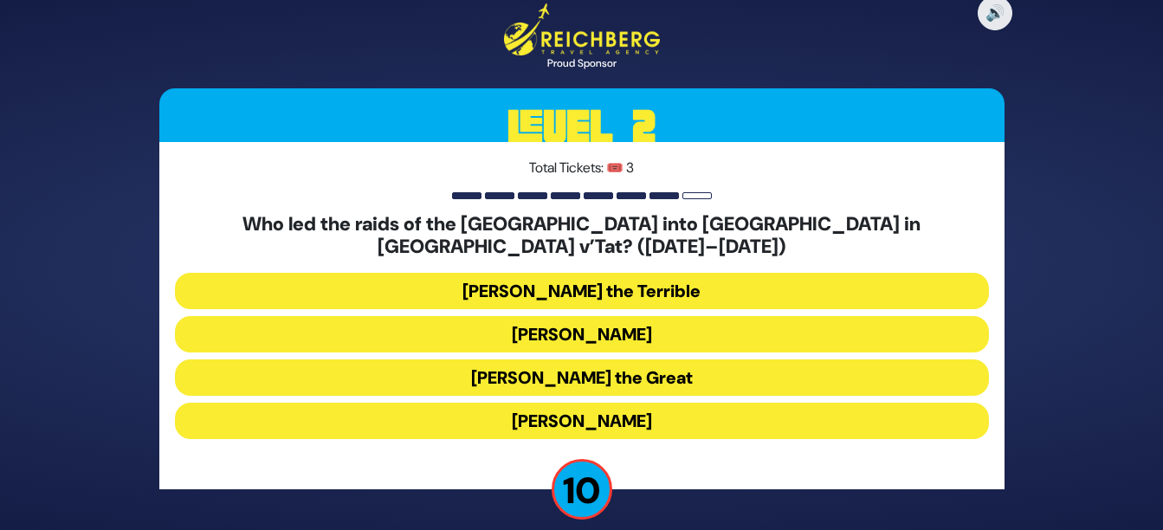
click at [800, 325] on button "[PERSON_NAME]" at bounding box center [582, 334] width 814 height 36
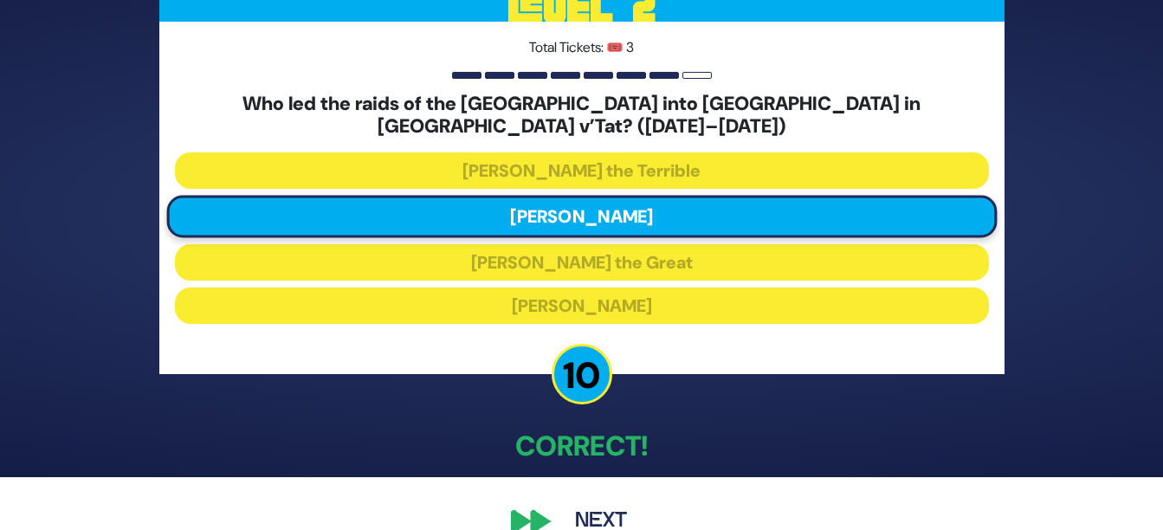
scroll to position [69, 0]
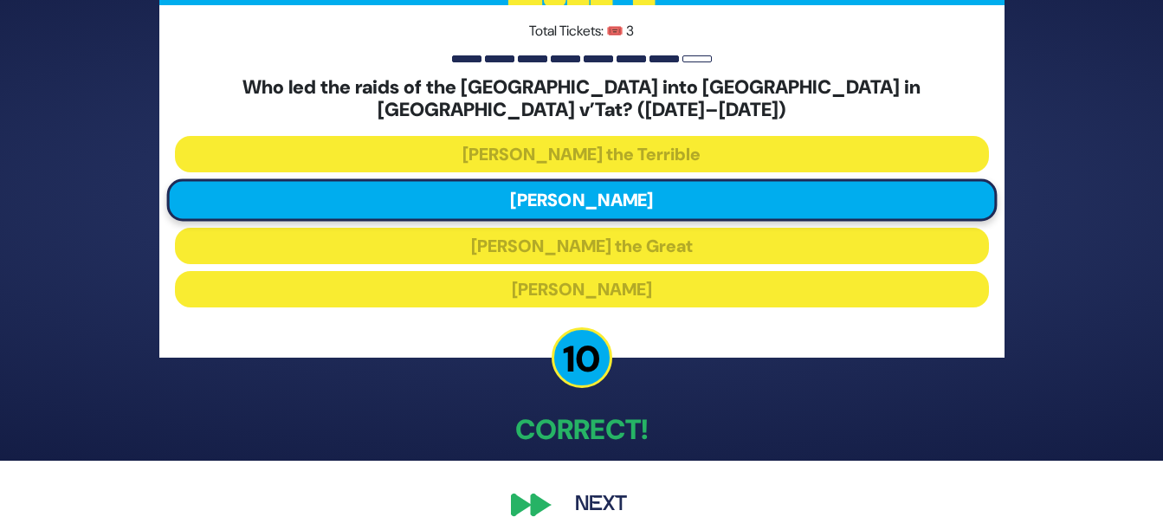
click at [541, 490] on div "🔊 Proud Sponsor Level 2 Total Tickets: 🎟️ 3 Who led the raids of the [GEOGRAPHI…" at bounding box center [582, 195] width 887 height 699
click at [525, 487] on div "🔊 Proud Sponsor Level 2 Total Tickets: 🎟️ 3 Who led the raids of the [GEOGRAPHI…" at bounding box center [582, 195] width 887 height 699
click at [605, 491] on button "Next" at bounding box center [601, 505] width 100 height 40
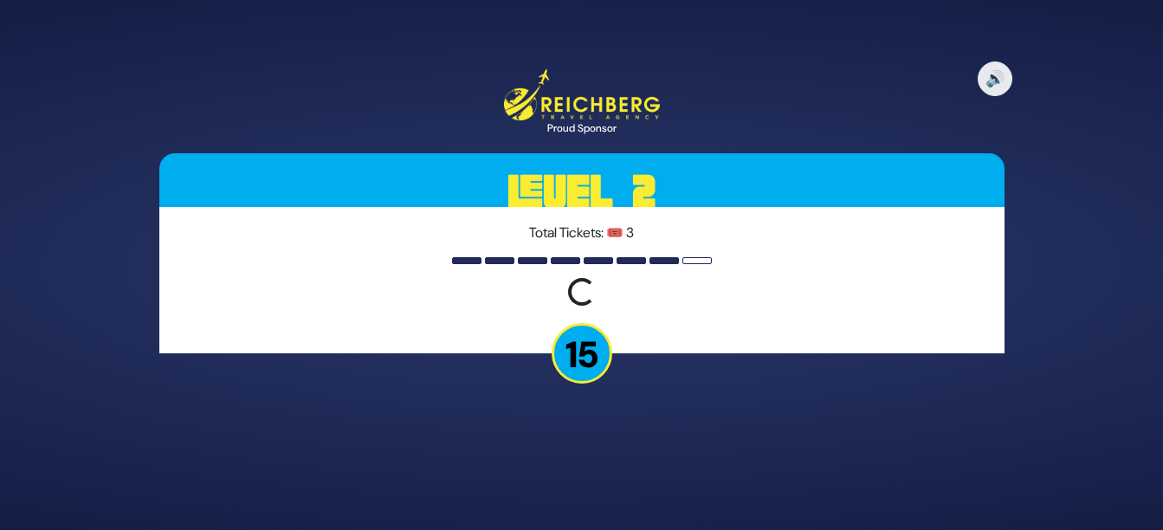
scroll to position [0, 0]
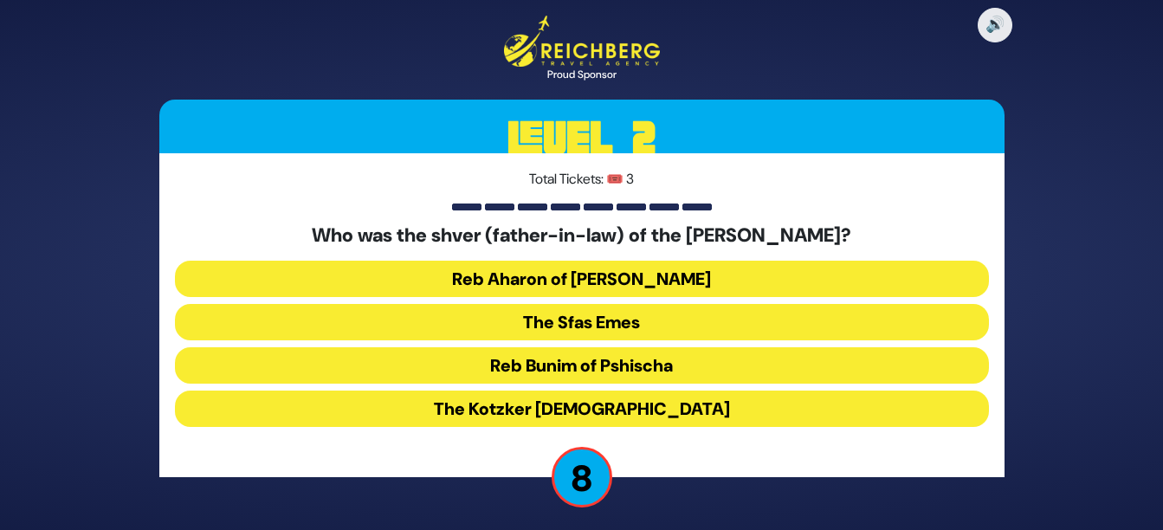
click at [652, 411] on button "The Kotzker [DEMOGRAPHIC_DATA]" at bounding box center [582, 409] width 814 height 36
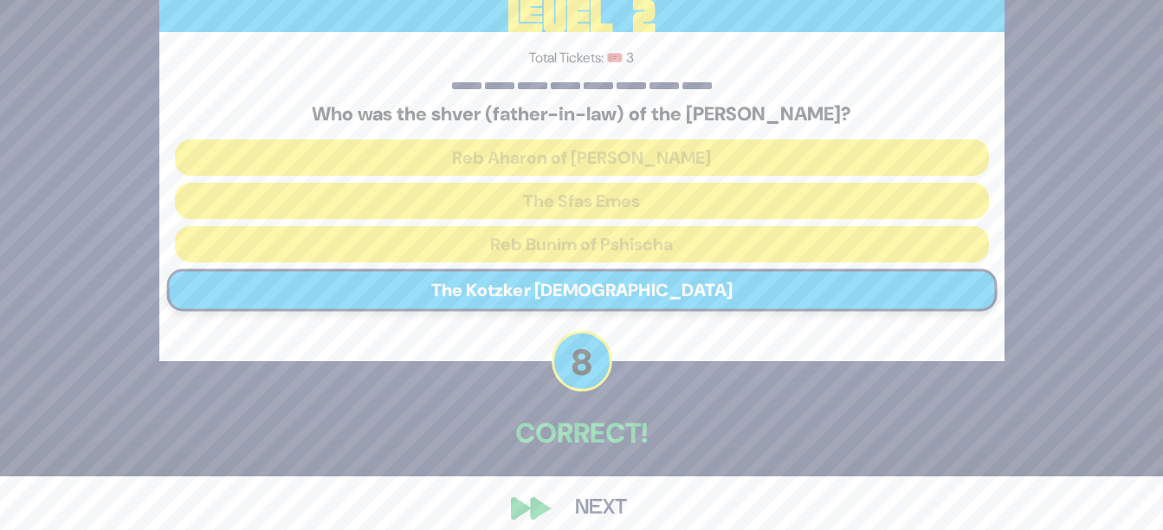
scroll to position [69, 0]
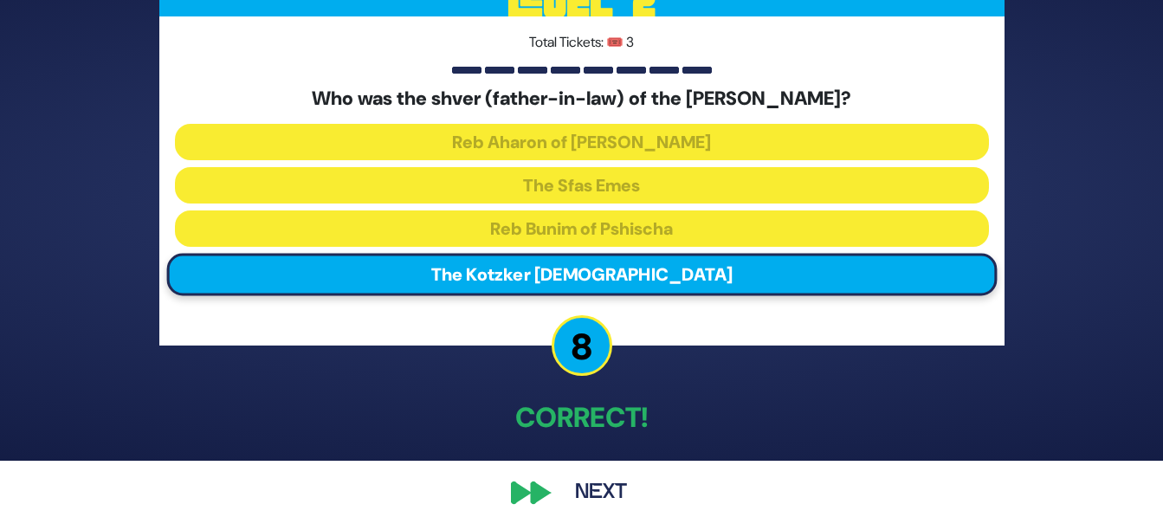
click at [528, 494] on div "🔊 Proud Sponsor Level 2 Total Tickets: 🎟️ 3 Who was the shver (father-in-law) o…" at bounding box center [582, 196] width 887 height 677
click at [605, 489] on button "Next" at bounding box center [601, 493] width 100 height 40
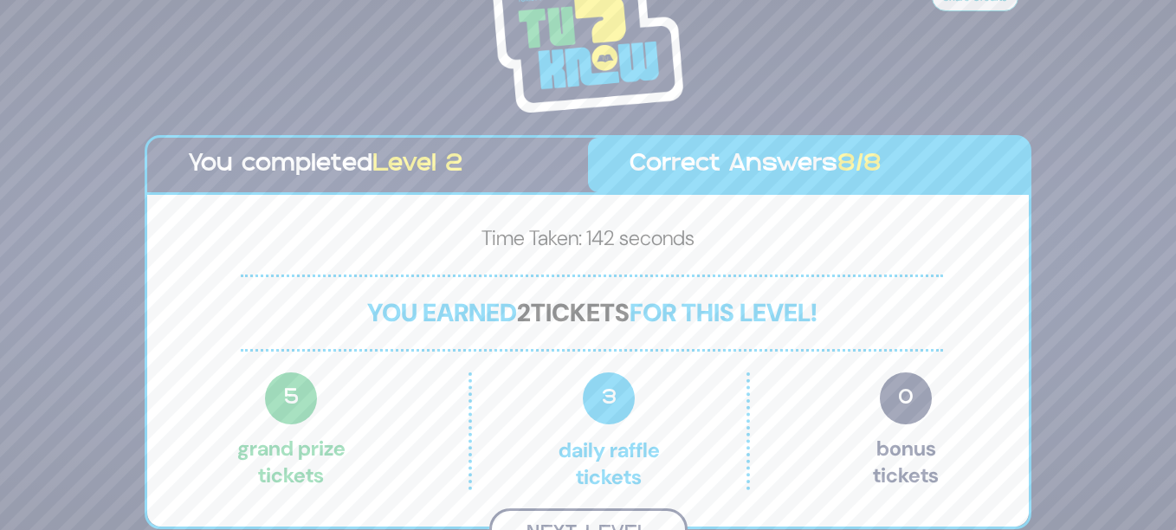
click at [625, 508] on button "Next Level" at bounding box center [588, 533] width 198 height 51
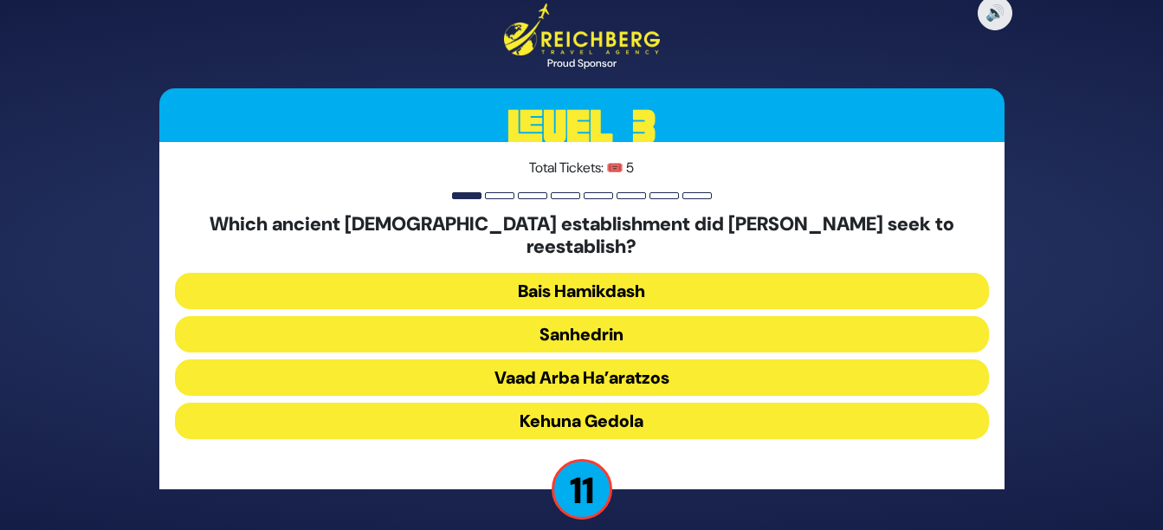
click at [639, 323] on button "Sanhedrin" at bounding box center [582, 334] width 814 height 36
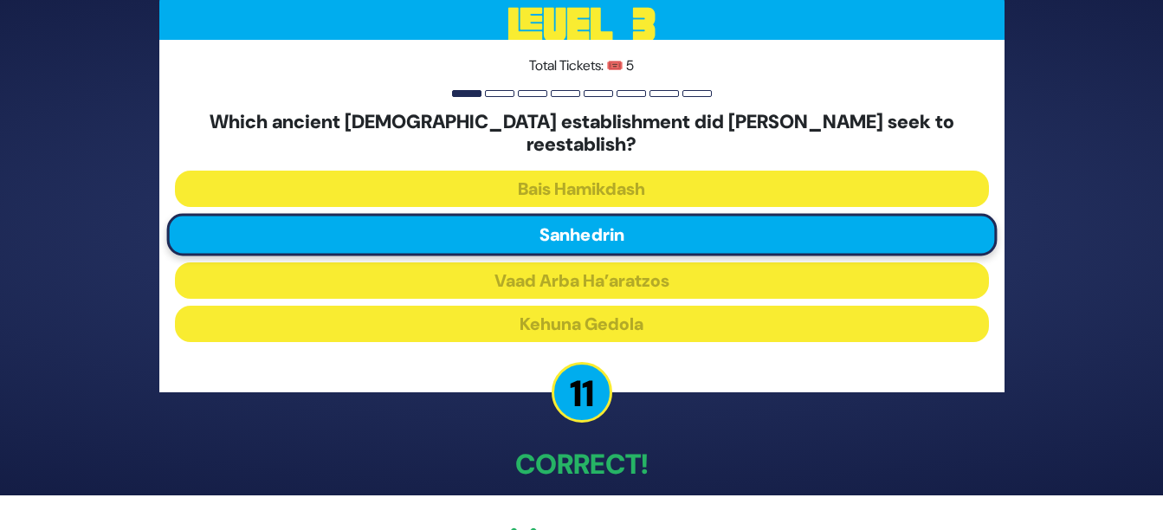
scroll to position [69, 0]
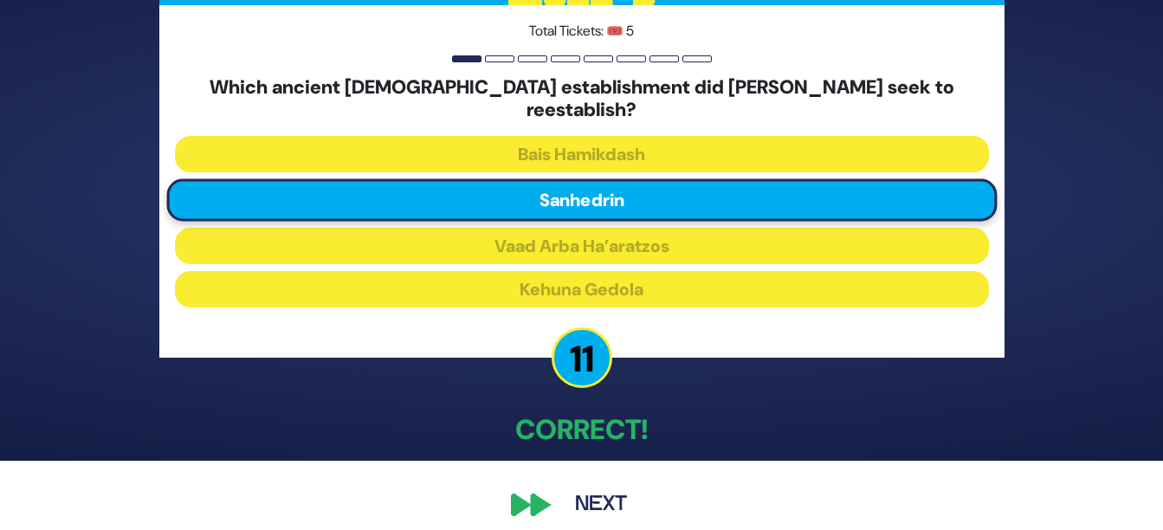
click at [536, 492] on div "🔊 Proud Sponsor Level 3 Total Tickets: 🎟️ 5 Which ancient [DEMOGRAPHIC_DATA] es…" at bounding box center [582, 195] width 887 height 699
click at [605, 489] on button "Next" at bounding box center [601, 505] width 100 height 40
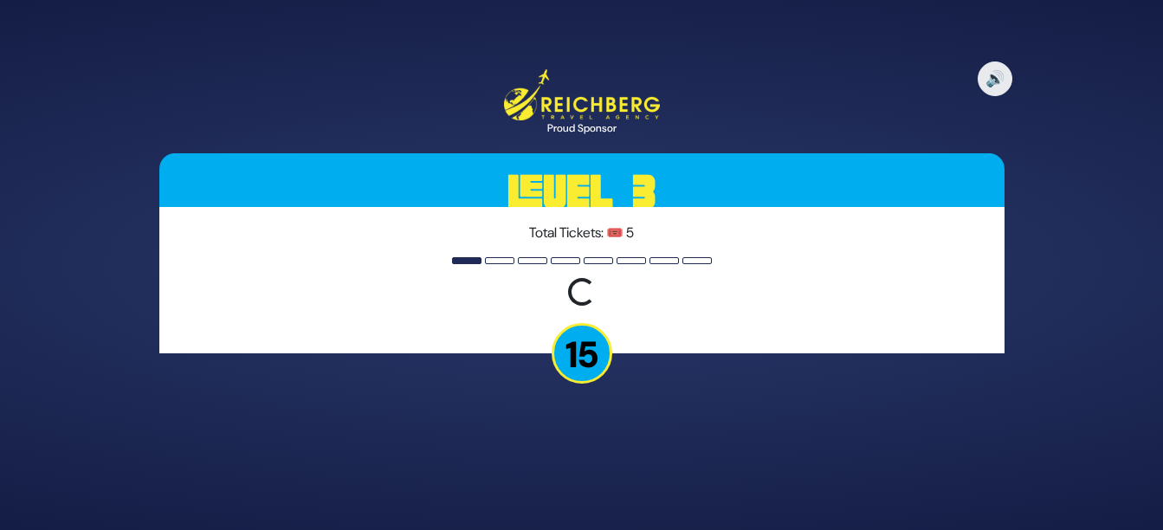
scroll to position [0, 0]
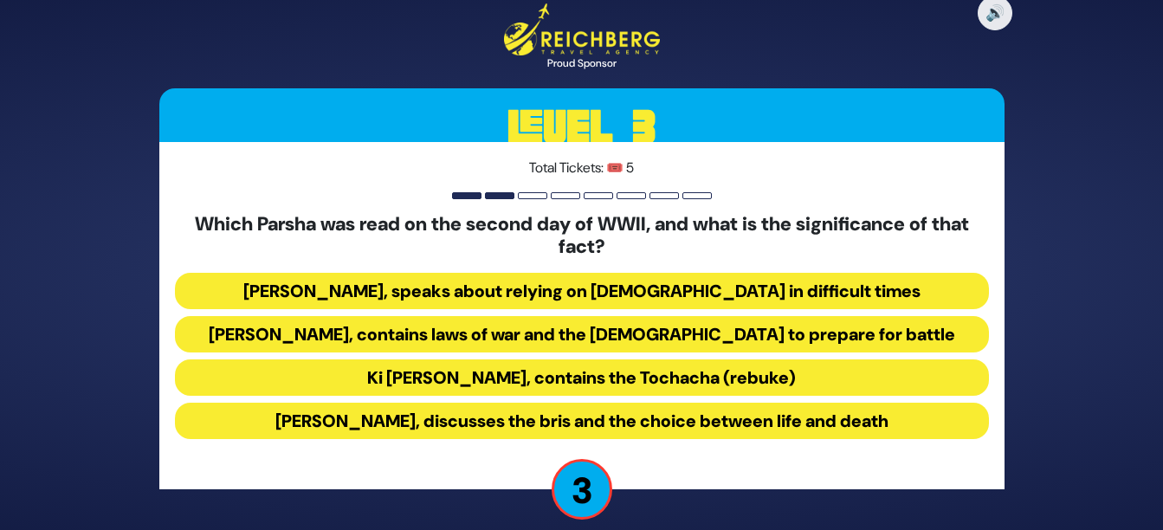
click at [644, 374] on button "Ki [PERSON_NAME], contains the Tochacha (rebuke)" at bounding box center [582, 377] width 814 height 36
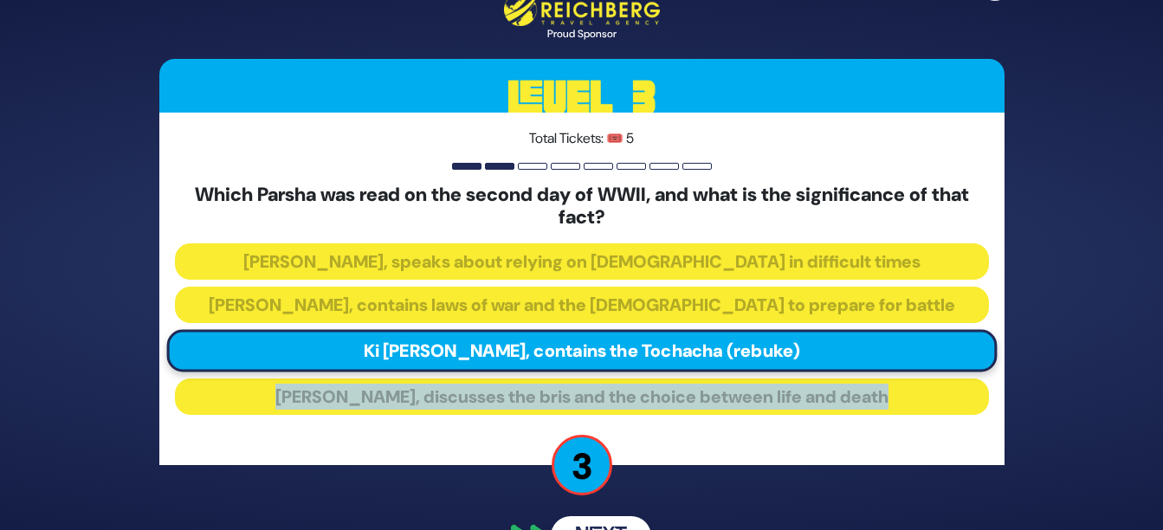
click at [793, 515] on div "🔊 Proud Sponsor Level 3 Total Tickets: 🎟️ 5 Which Parsha was read on the second…" at bounding box center [582, 264] width 887 height 623
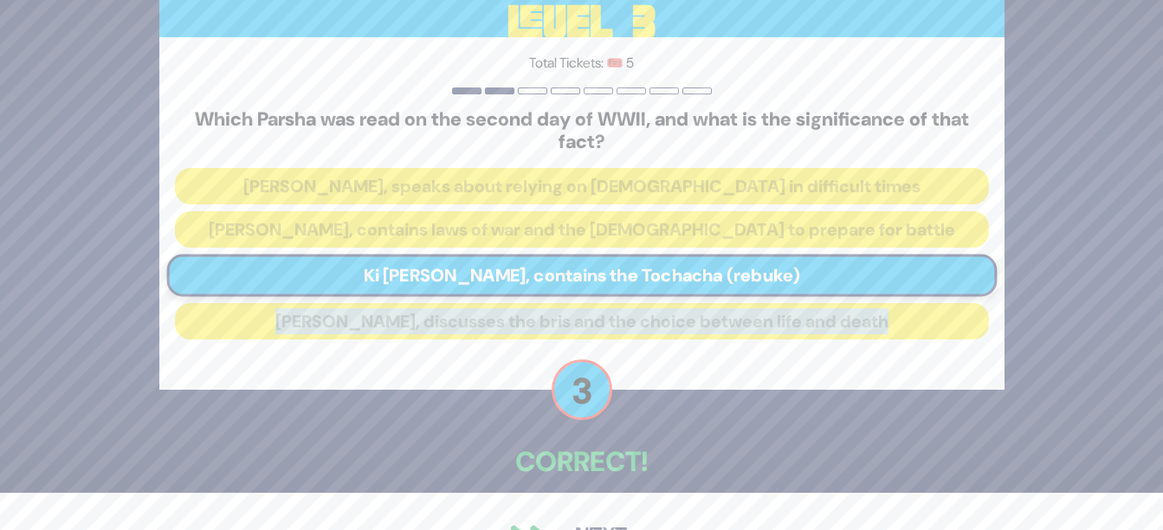
scroll to position [72, 0]
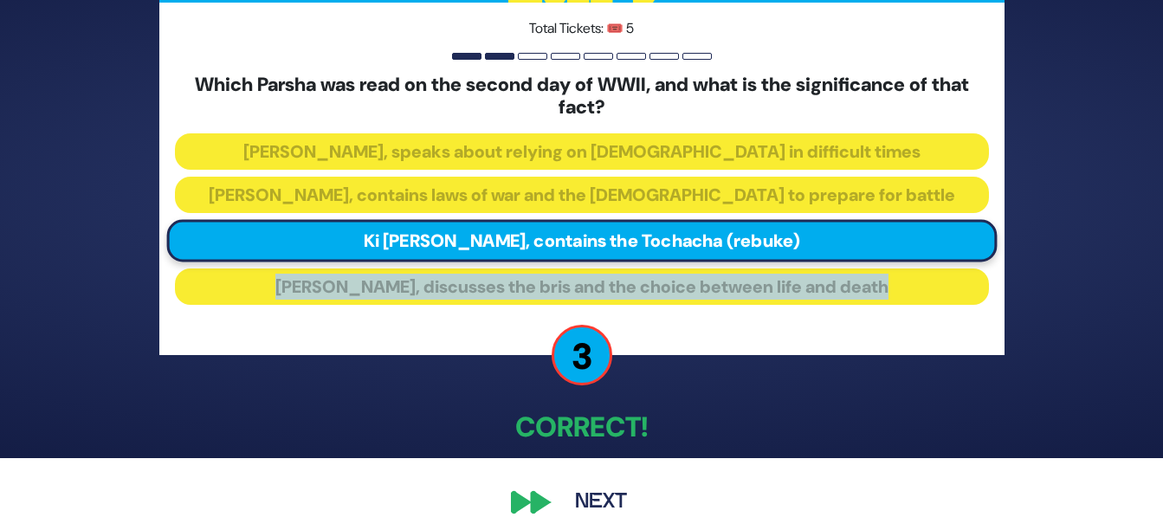
click at [586, 502] on button "Next" at bounding box center [601, 503] width 100 height 40
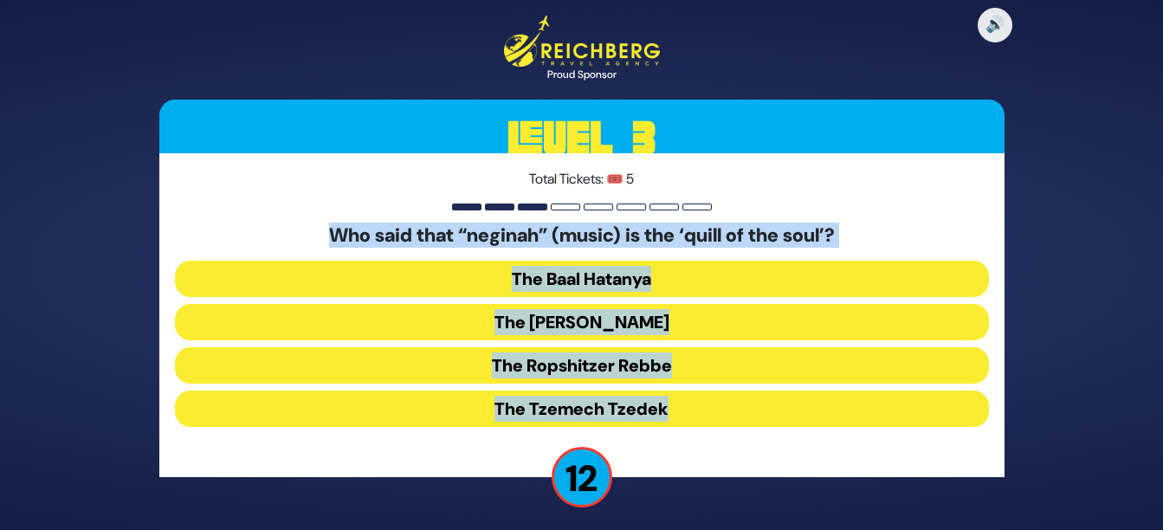
click at [936, 217] on div "Total Tickets: 🎟️ 5 Who said that “neginah” (music) is the ‘quill of the soul’?…" at bounding box center [581, 315] width 845 height 324
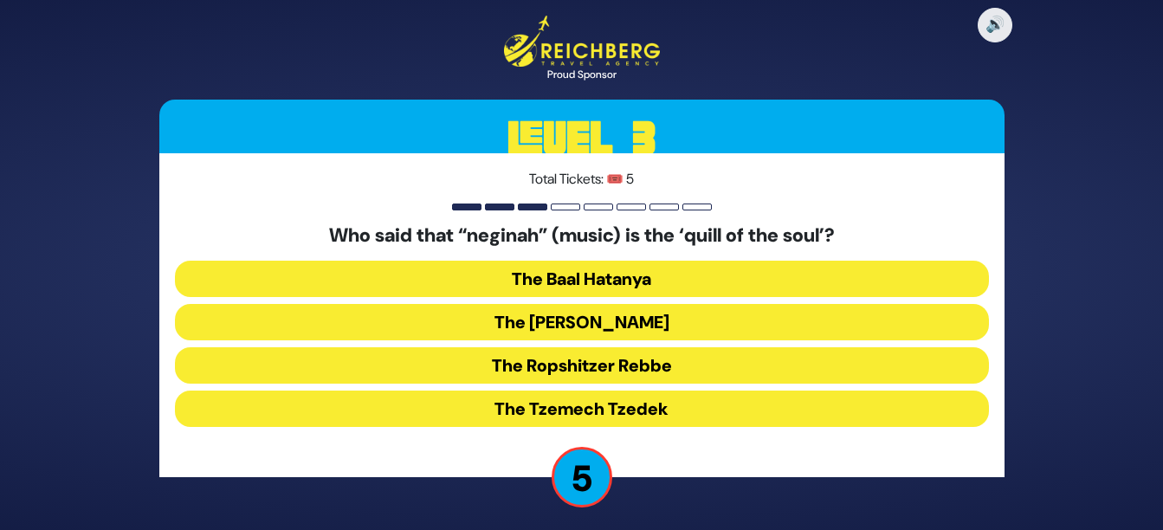
click at [712, 325] on button "The [PERSON_NAME]" at bounding box center [582, 322] width 814 height 36
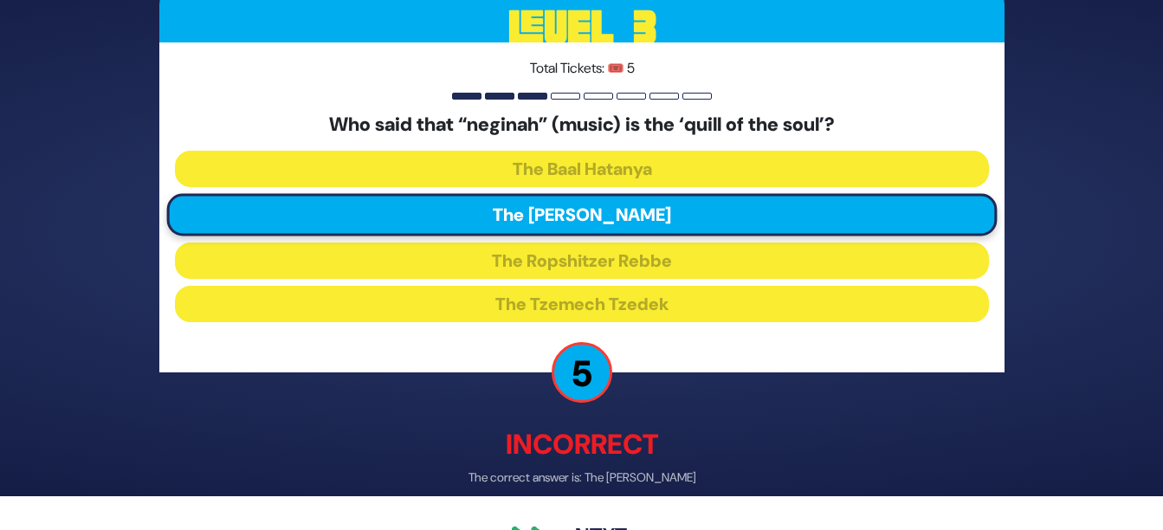
scroll to position [82, 0]
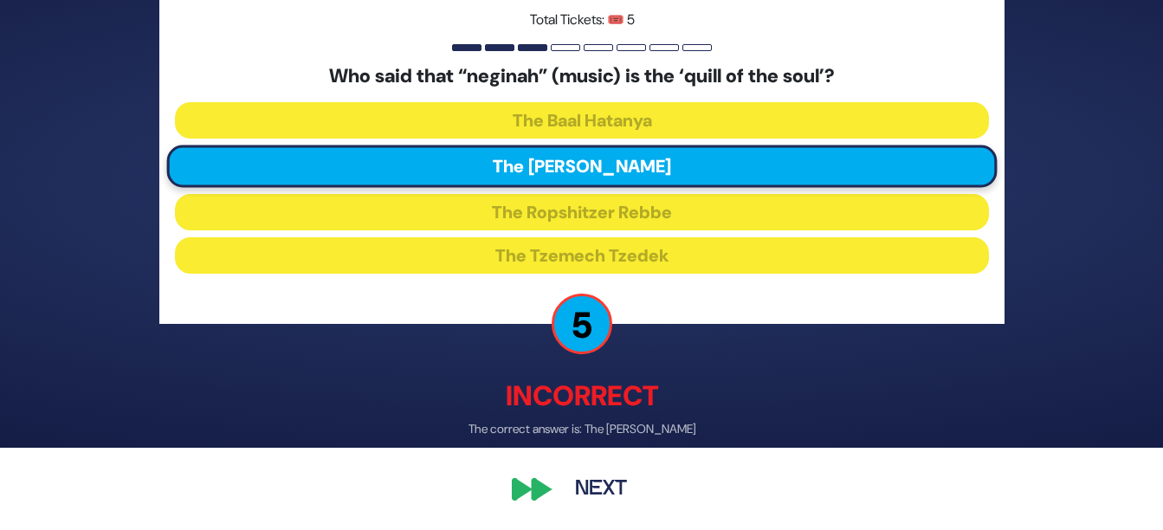
click at [536, 501] on div "🔊 Proud Sponsor Level 3 Total Tickets: 🎟️ 5 Who said that “neginah” (music) is …" at bounding box center [582, 182] width 887 height 695
click at [542, 487] on div "🔊 Proud Sponsor Level 3 Total Tickets: 🎟️ 5 Who said that “neginah” (music) is …" at bounding box center [582, 182] width 887 height 695
click at [601, 488] on button "Next" at bounding box center [601, 490] width 100 height 40
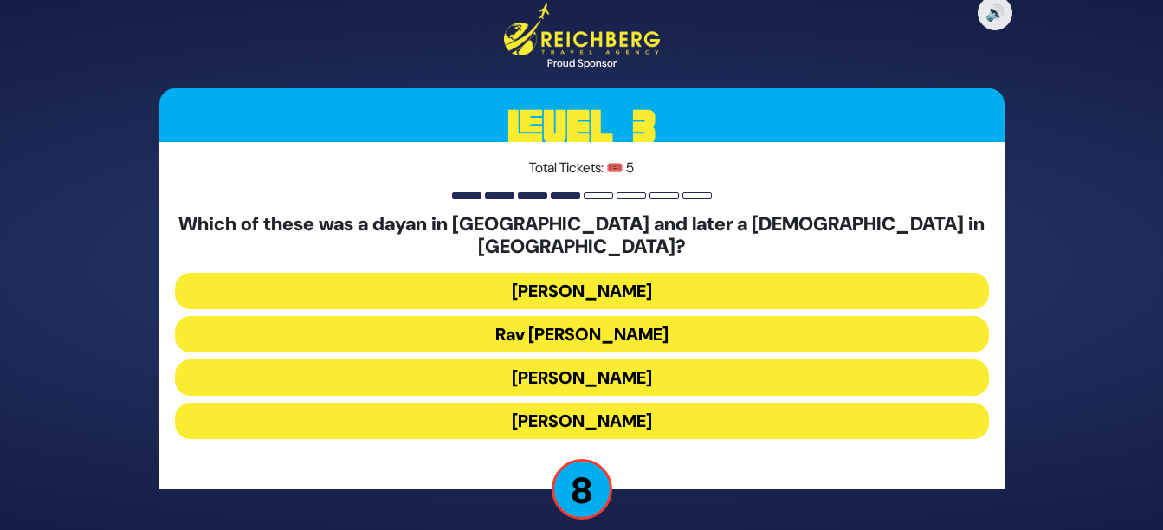
click at [636, 273] on button "[PERSON_NAME]" at bounding box center [582, 291] width 814 height 36
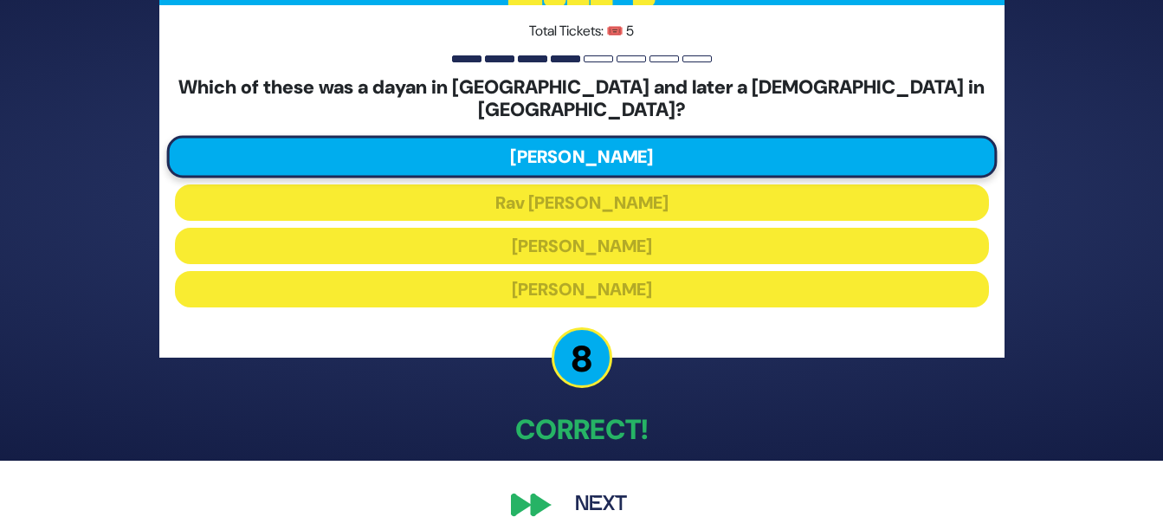
scroll to position [73, 0]
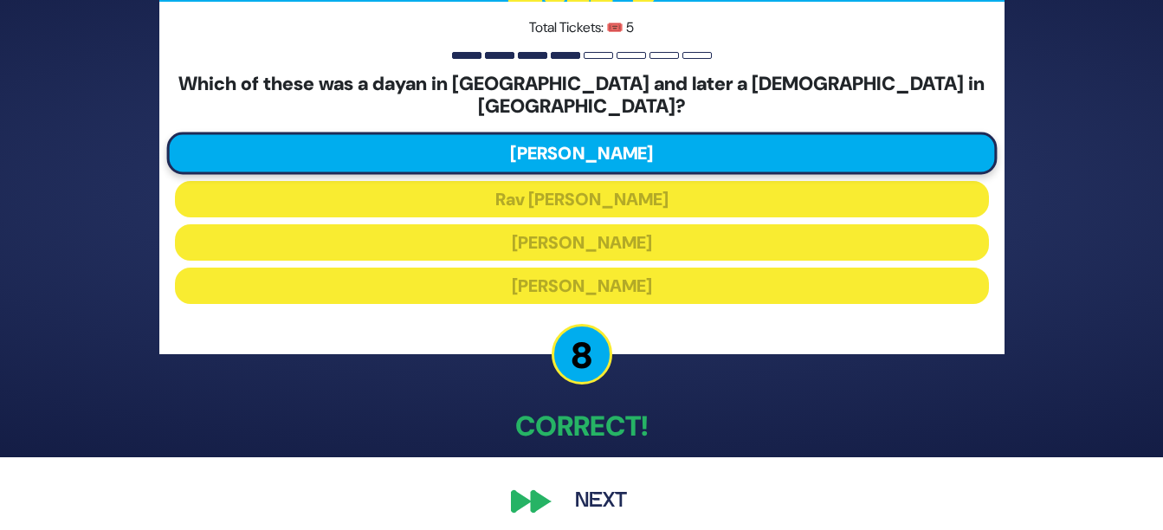
click at [536, 494] on div "🔊 Proud Sponsor Level 3 Total Tickets: 🎟️ 5 Which of these was a dayan in [GEOG…" at bounding box center [582, 191] width 887 height 699
click at [606, 486] on button "Next" at bounding box center [601, 502] width 100 height 40
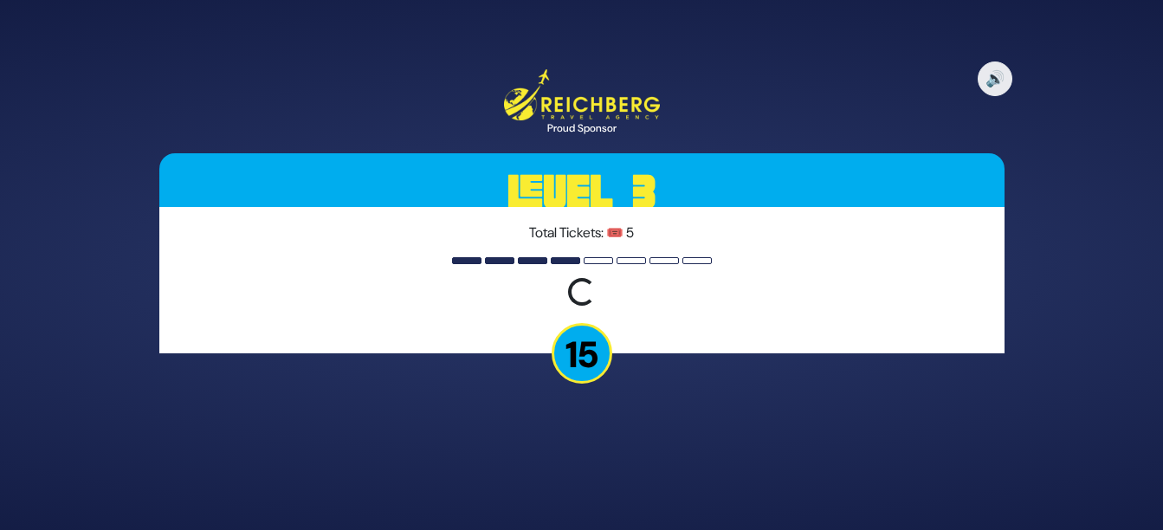
scroll to position [0, 0]
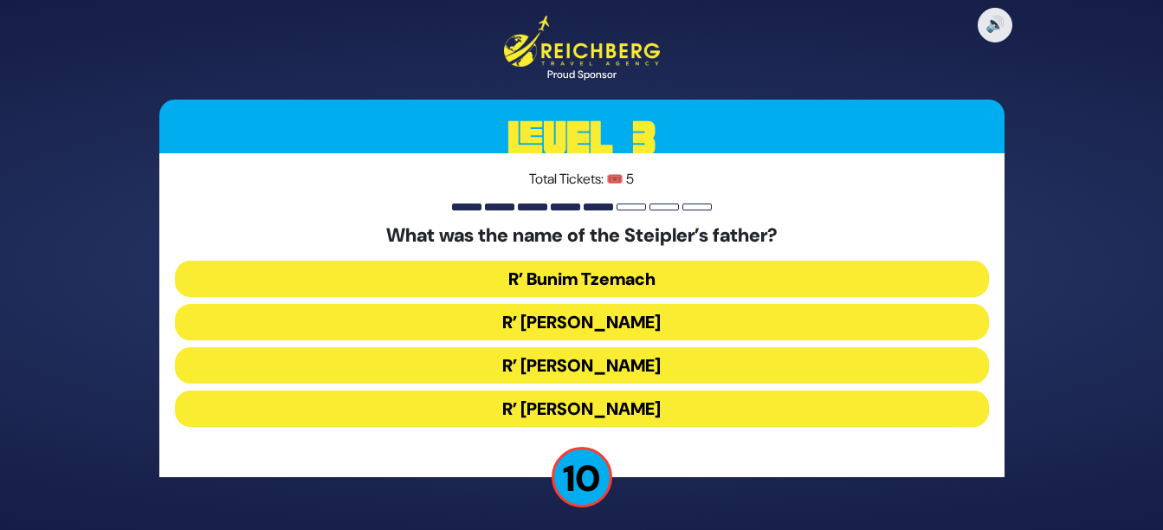
click at [624, 316] on button "R’ [PERSON_NAME]" at bounding box center [582, 322] width 814 height 36
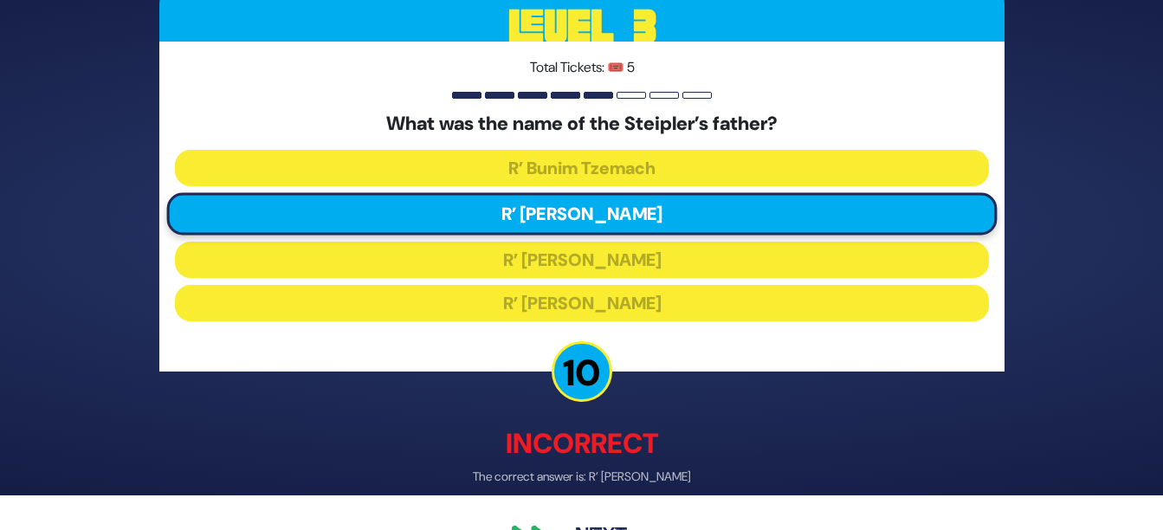
scroll to position [82, 0]
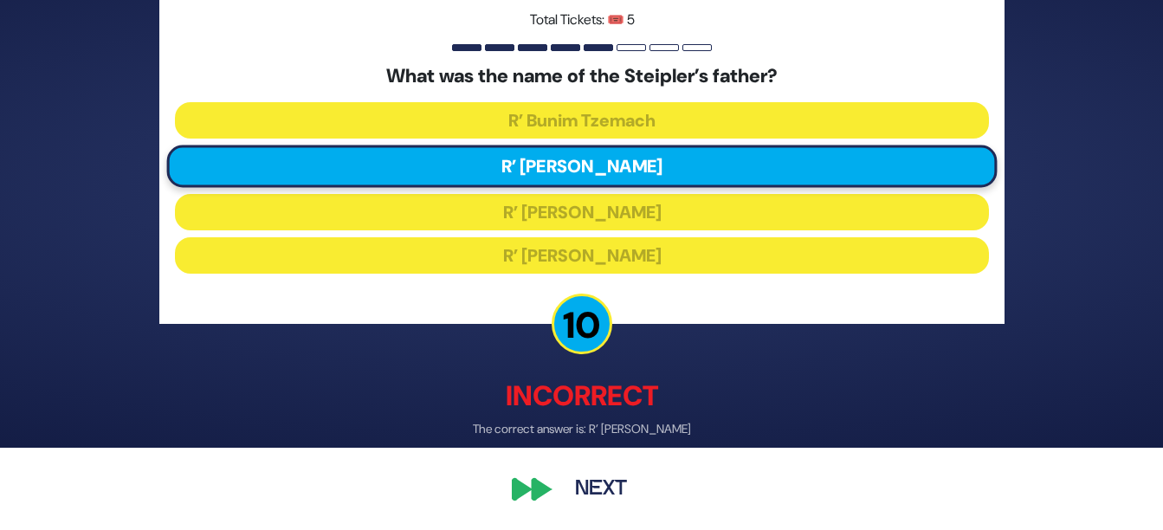
click at [598, 493] on button "Next" at bounding box center [601, 490] width 100 height 40
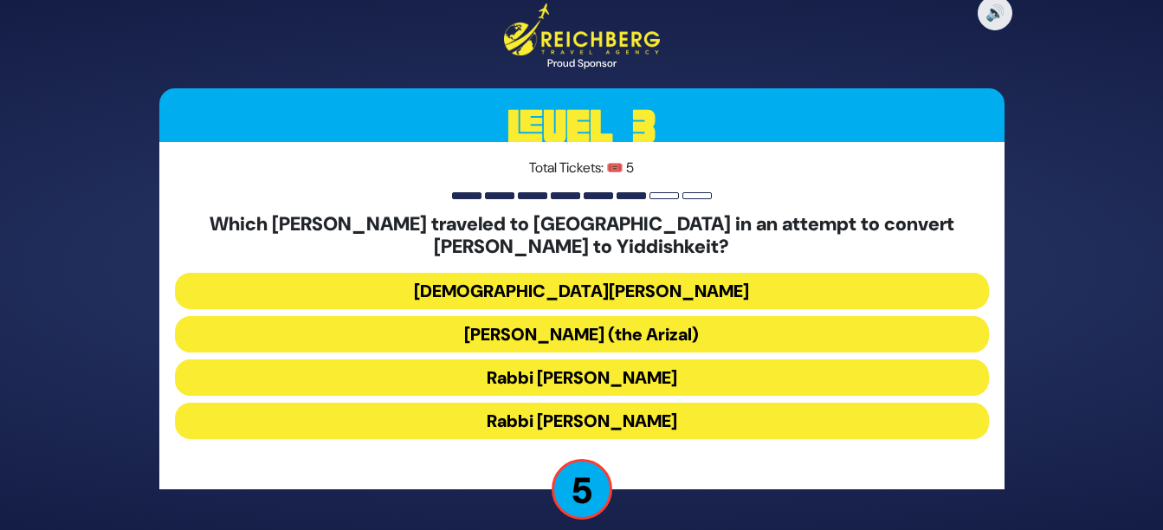
click at [710, 412] on button "Rabbi [PERSON_NAME]" at bounding box center [582, 421] width 814 height 36
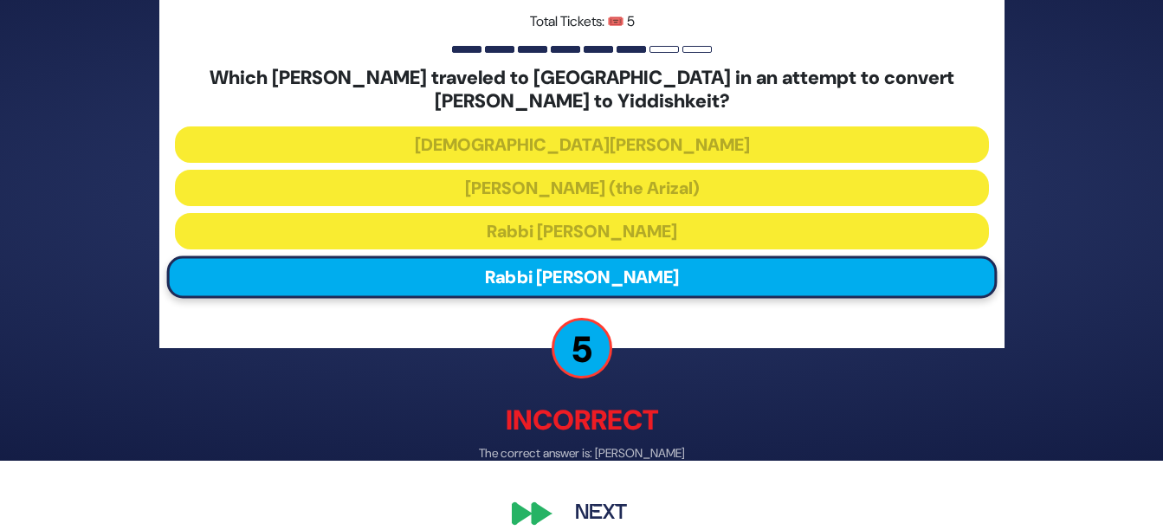
scroll to position [94, 0]
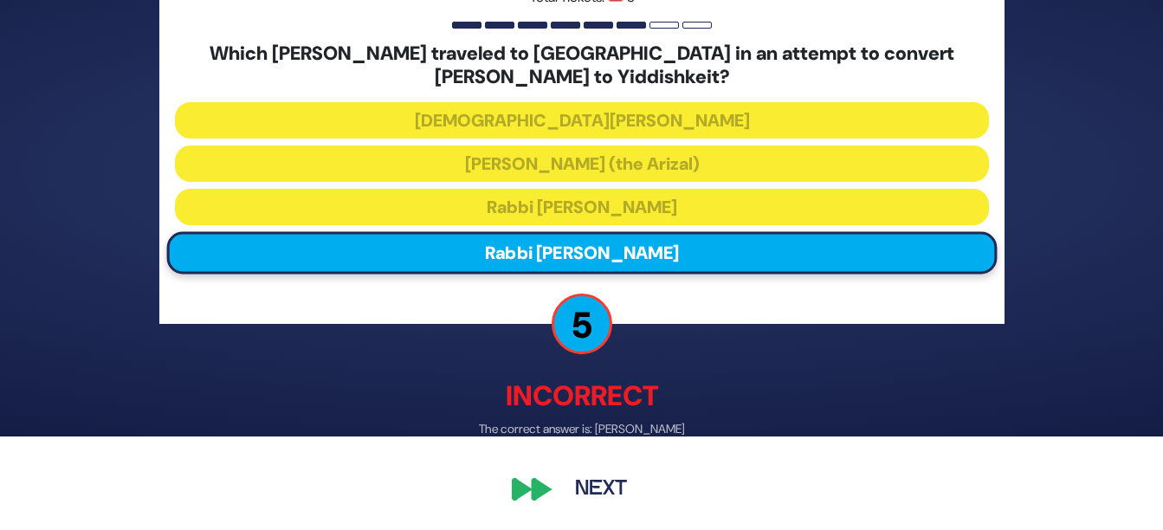
click at [613, 484] on button "Next" at bounding box center [601, 490] width 100 height 40
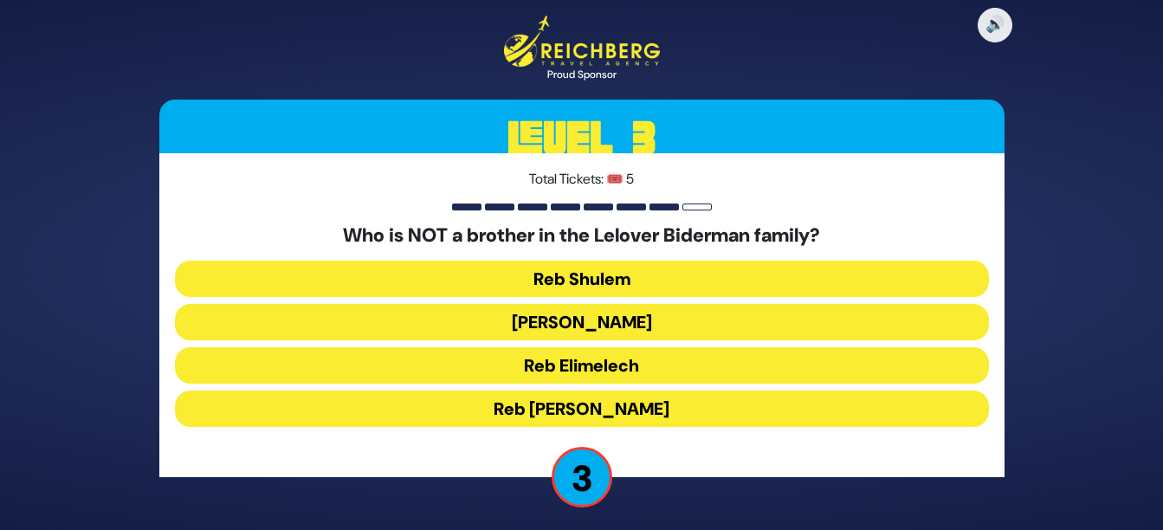
click at [696, 331] on button "[PERSON_NAME]" at bounding box center [582, 322] width 814 height 36
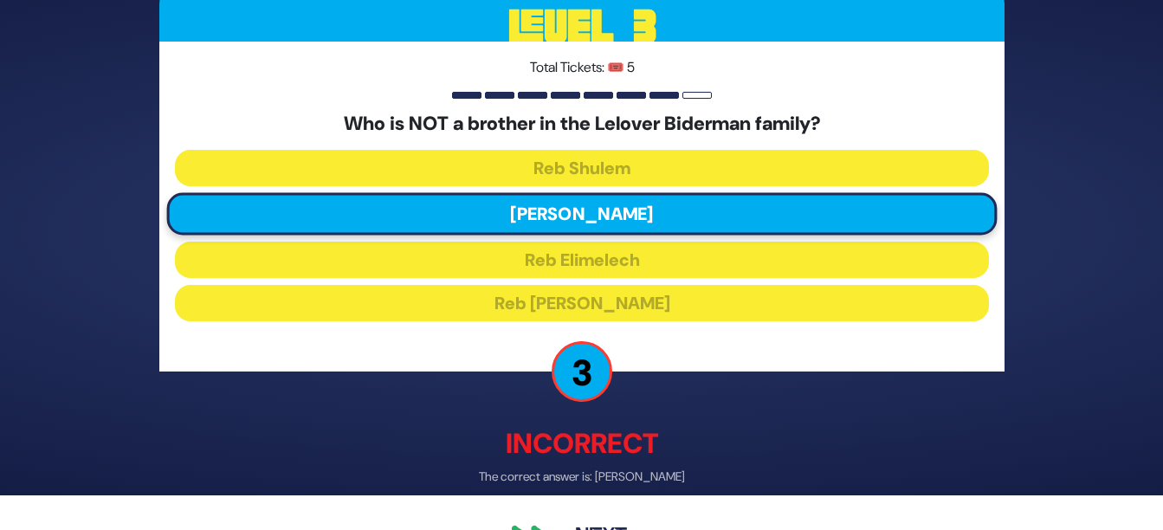
scroll to position [82, 0]
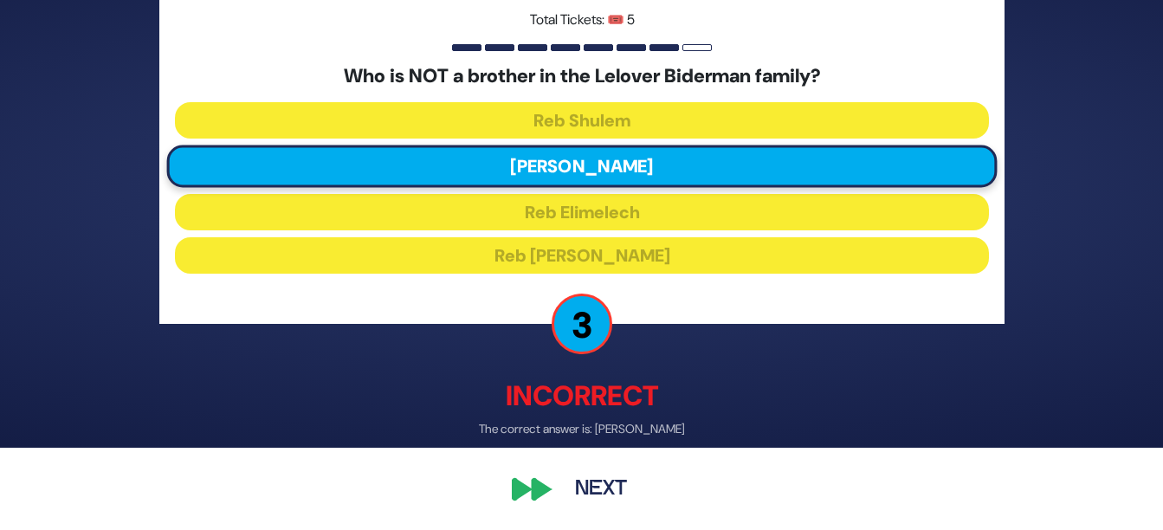
click at [609, 479] on button "Next" at bounding box center [601, 490] width 100 height 40
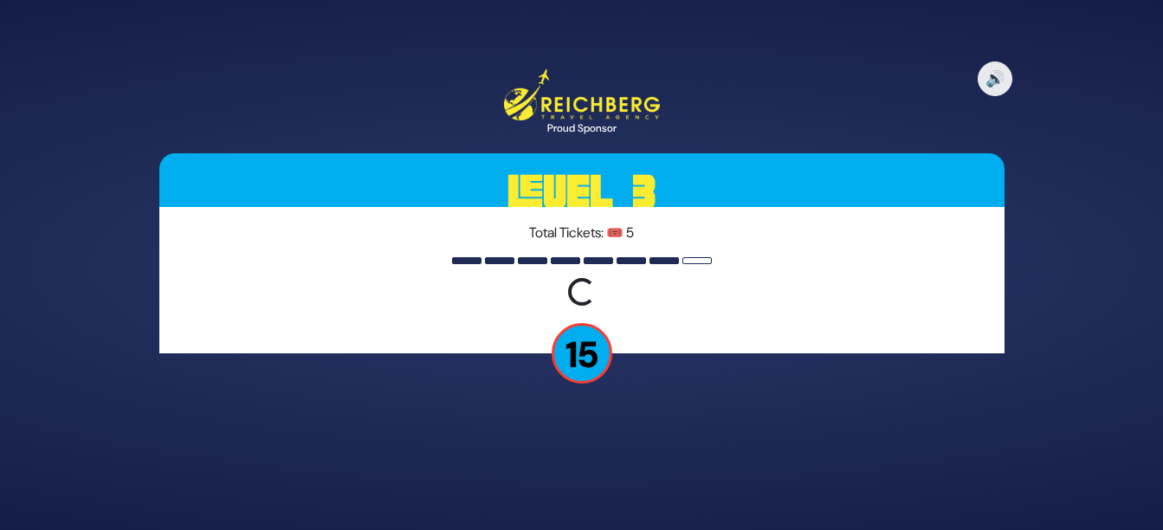
scroll to position [0, 0]
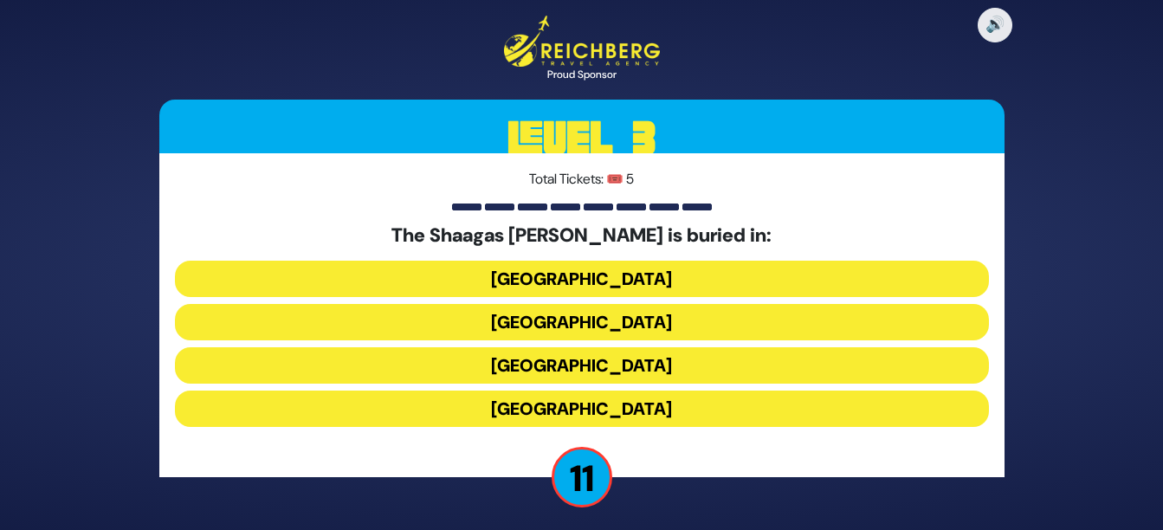
click at [715, 359] on button "[GEOGRAPHIC_DATA]" at bounding box center [582, 365] width 814 height 36
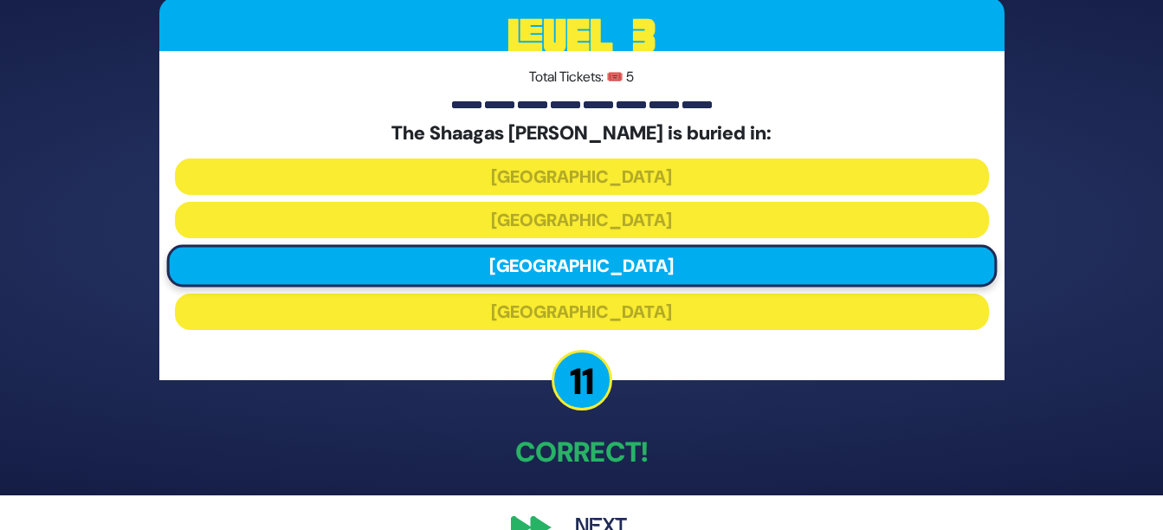
scroll to position [69, 0]
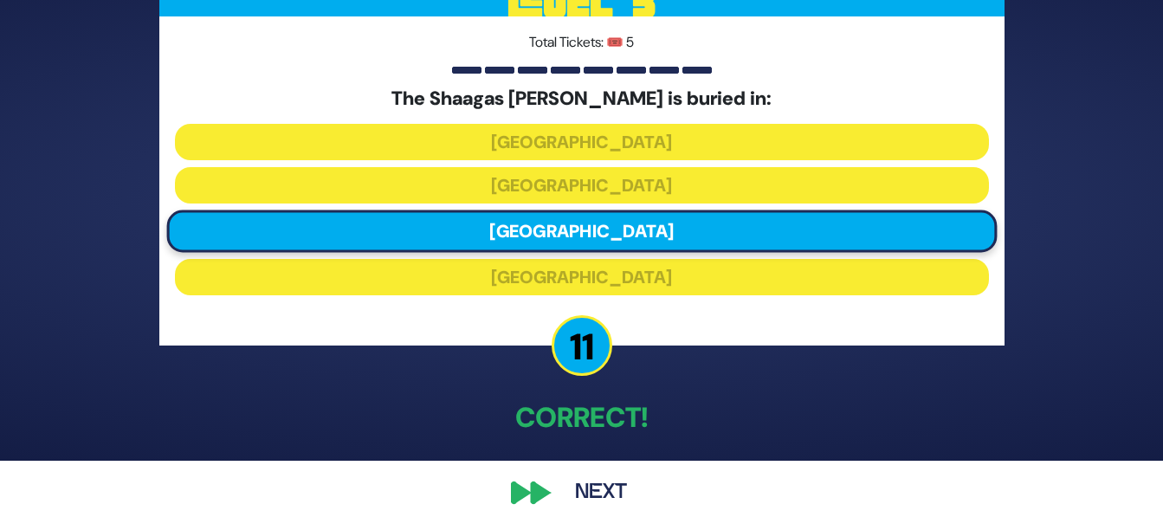
click at [603, 487] on button "Next" at bounding box center [601, 493] width 100 height 40
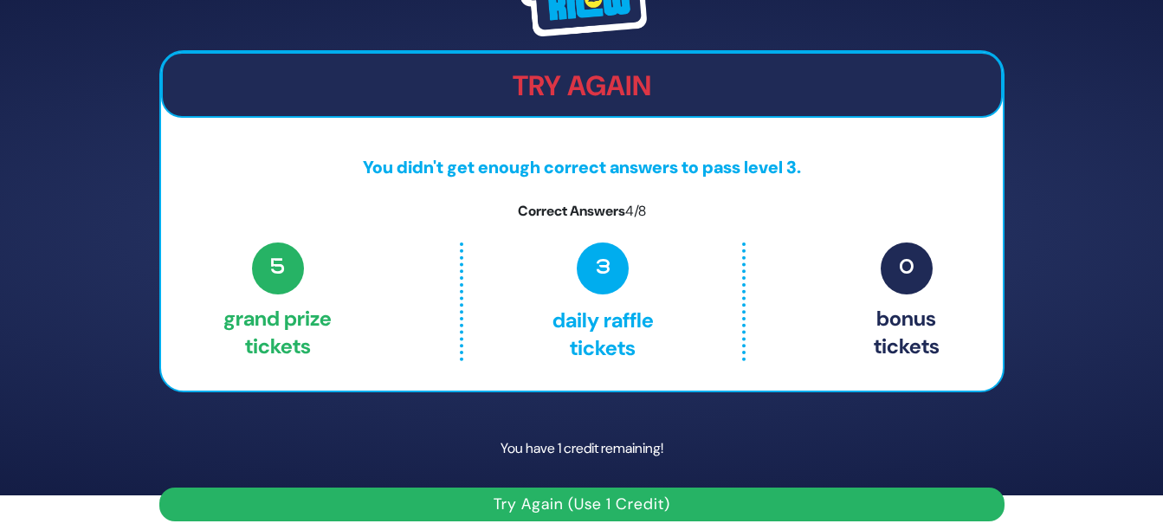
scroll to position [47, 0]
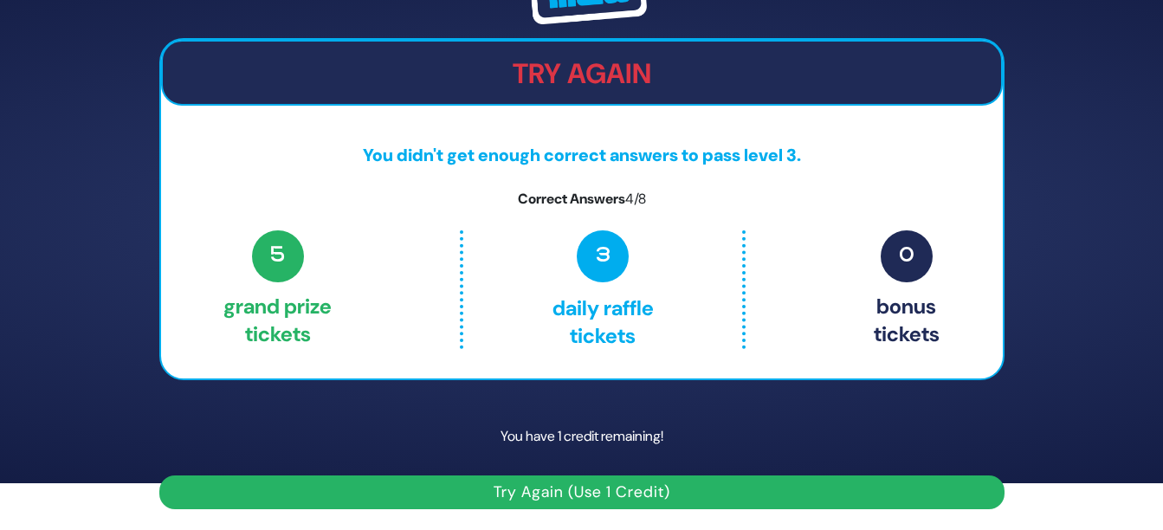
click at [594, 489] on button "Try Again (Use 1 Credit)" at bounding box center [581, 493] width 845 height 34
click at [593, 486] on button "Try Again (Use 1 Credit)" at bounding box center [581, 493] width 845 height 34
click at [622, 72] on h2 "Try Again" at bounding box center [582, 73] width 839 height 33
click at [836, 80] on h2 "Try Again" at bounding box center [582, 73] width 839 height 33
click at [668, 476] on button "Try Again (Use 1 Credit)" at bounding box center [581, 493] width 845 height 34
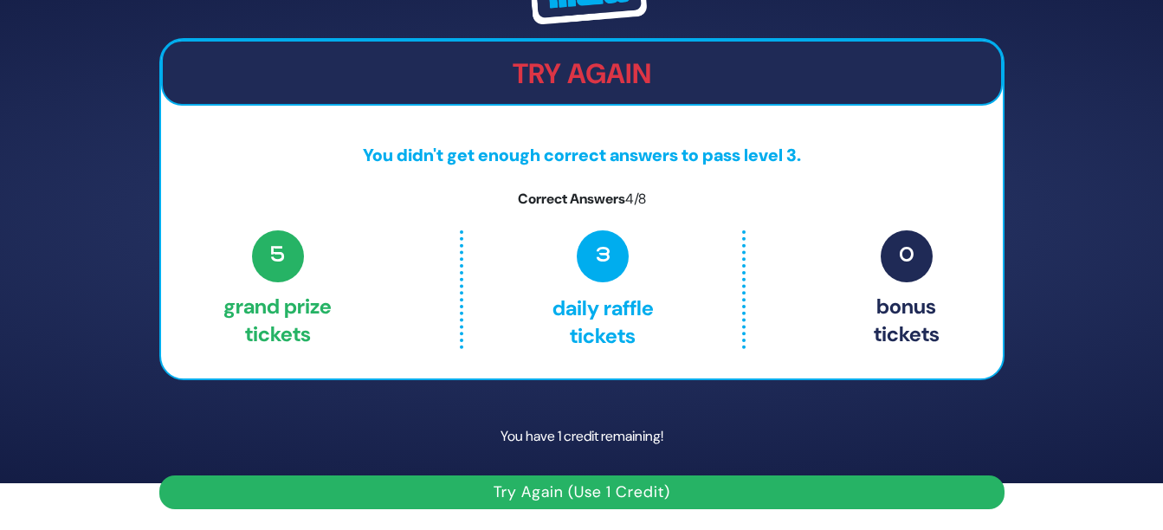
click at [645, 486] on button "Try Again (Use 1 Credit)" at bounding box center [581, 493] width 845 height 34
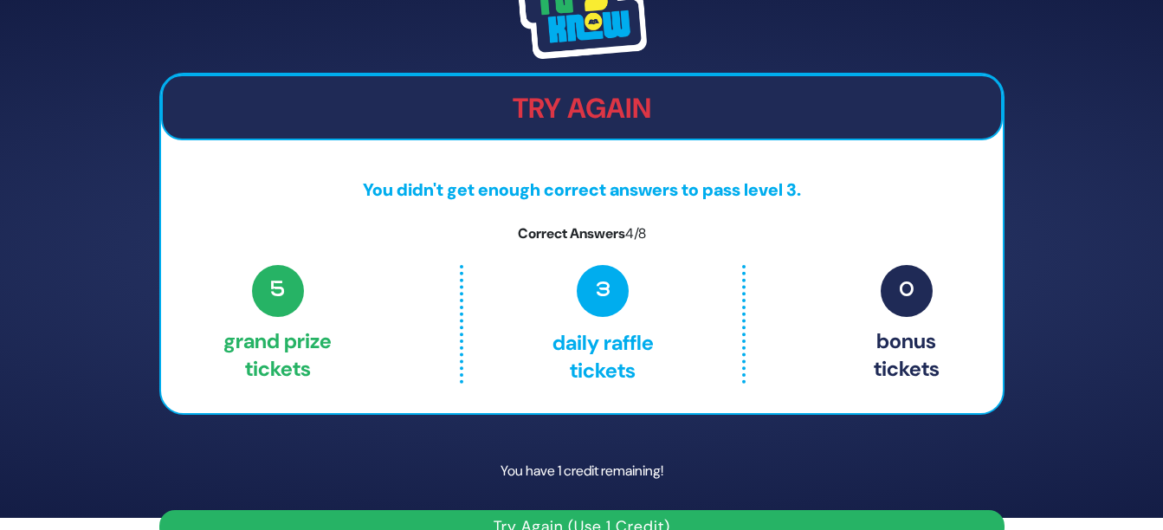
scroll to position [0, 0]
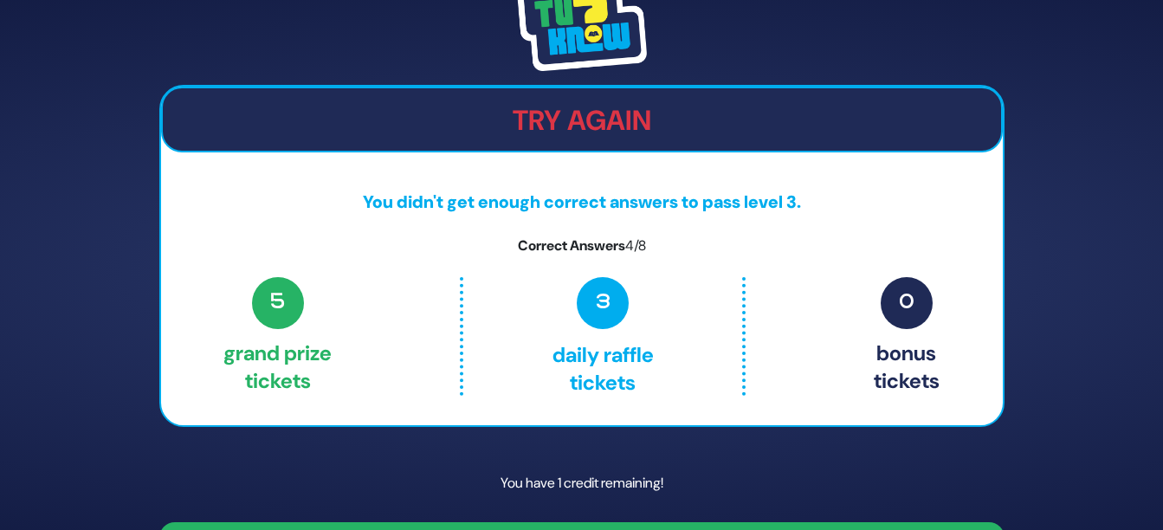
click at [588, 297] on span "3" at bounding box center [603, 303] width 52 height 52
click at [583, 481] on p "You have 1 credit remaining!" at bounding box center [581, 483] width 845 height 50
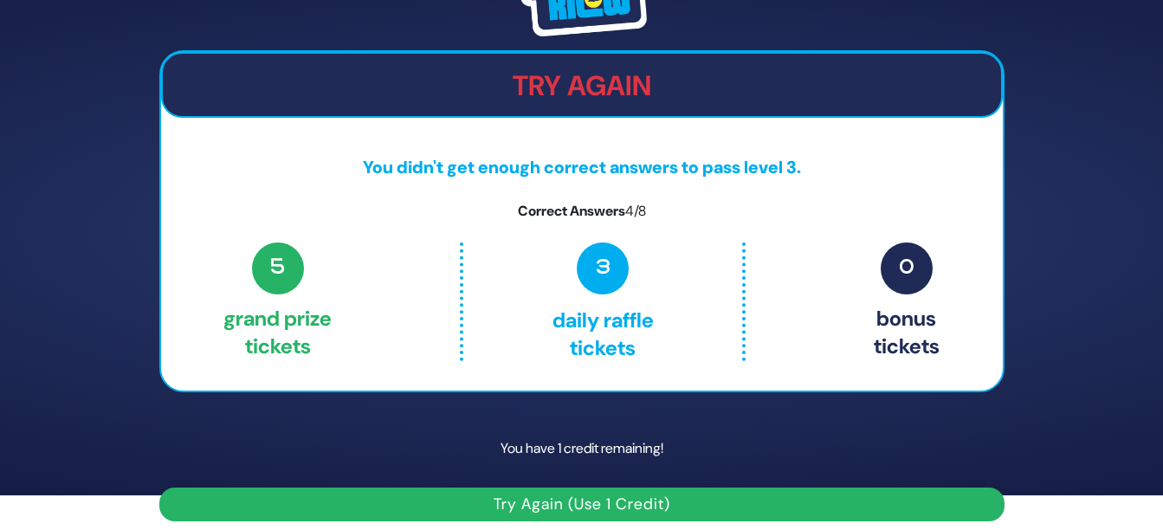
scroll to position [47, 0]
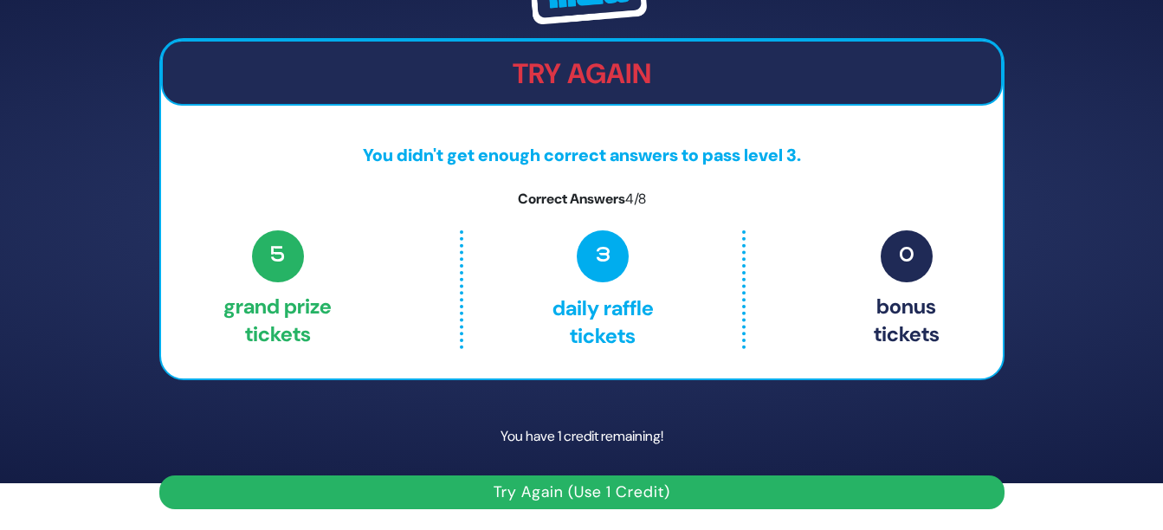
click at [598, 498] on button "Try Again (Use 1 Credit)" at bounding box center [581, 493] width 845 height 34
